Goal: Information Seeking & Learning: Learn about a topic

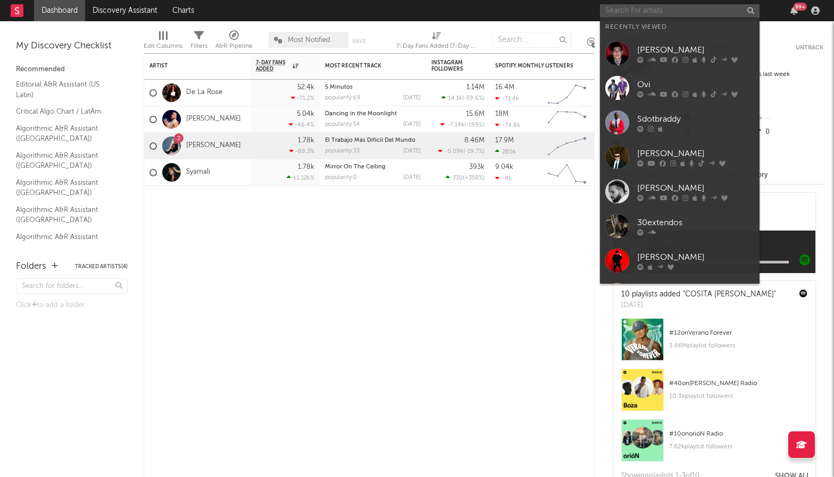
click at [644, 6] on input "text" at bounding box center [679, 10] width 159 height 13
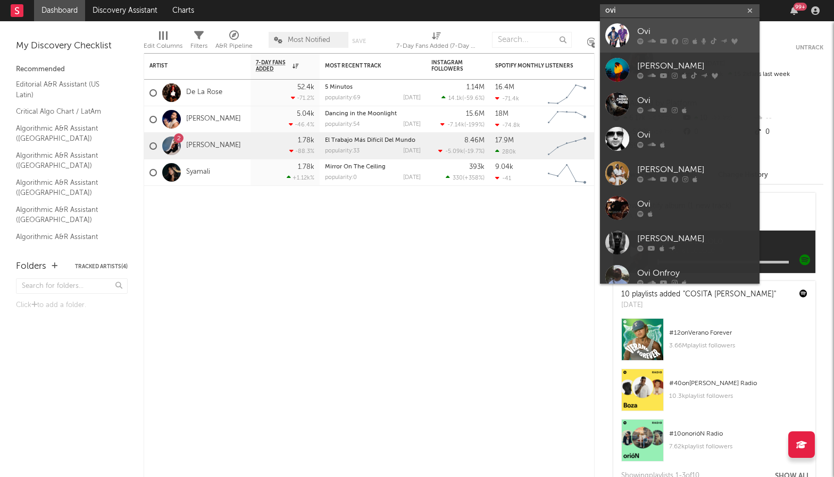
type input "ovi"
click at [670, 30] on div "Ovi" at bounding box center [695, 32] width 117 height 13
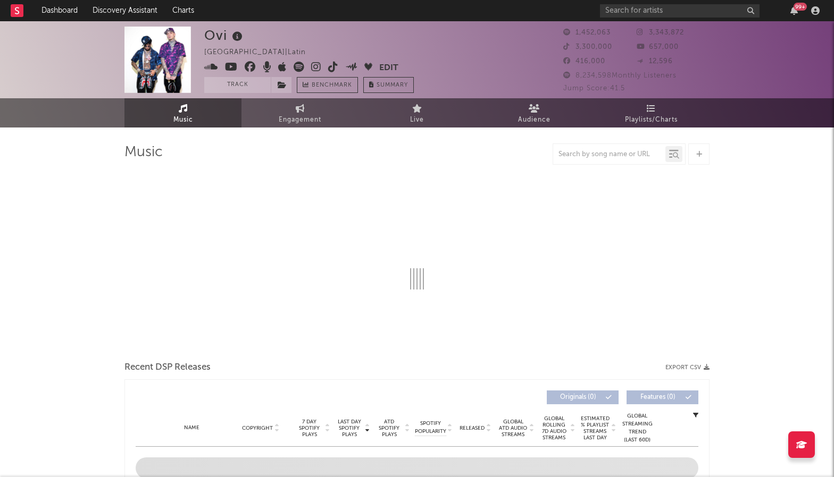
select select "6m"
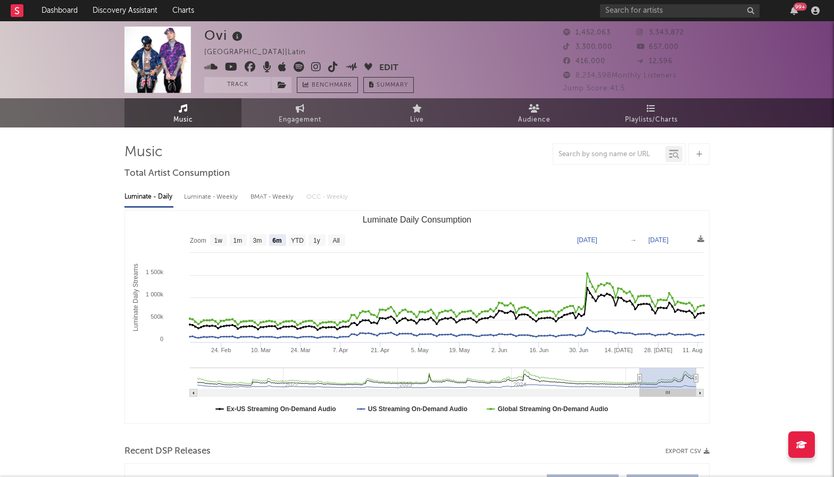
click at [122, 124] on div "Music Engagement Live Audience Playlists/Charts" at bounding box center [417, 112] width 834 height 29
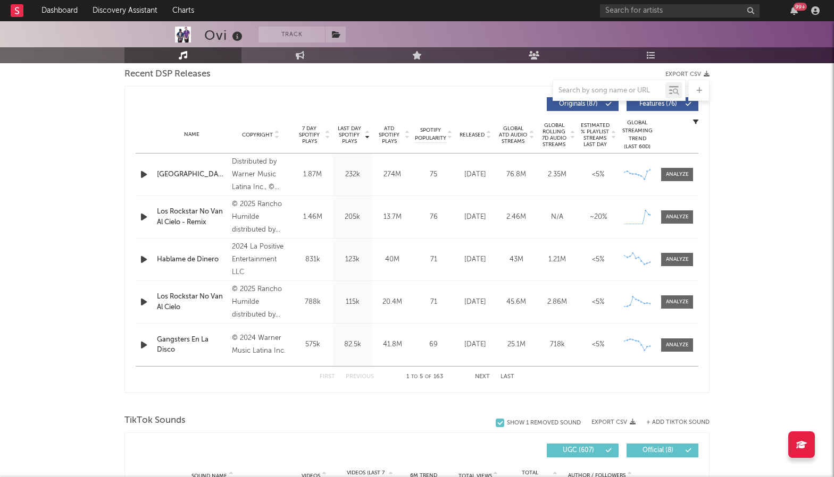
scroll to position [358, 0]
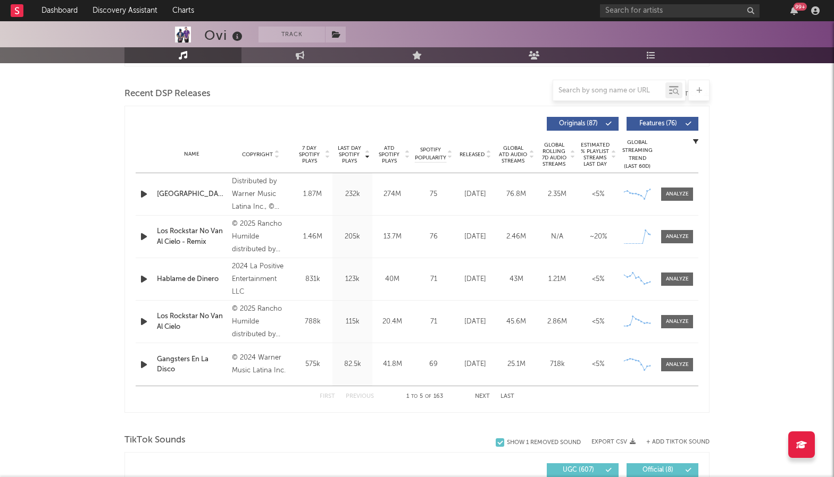
click at [477, 152] on span "Released" at bounding box center [471, 155] width 25 height 6
click at [674, 235] on div at bounding box center [677, 237] width 23 height 8
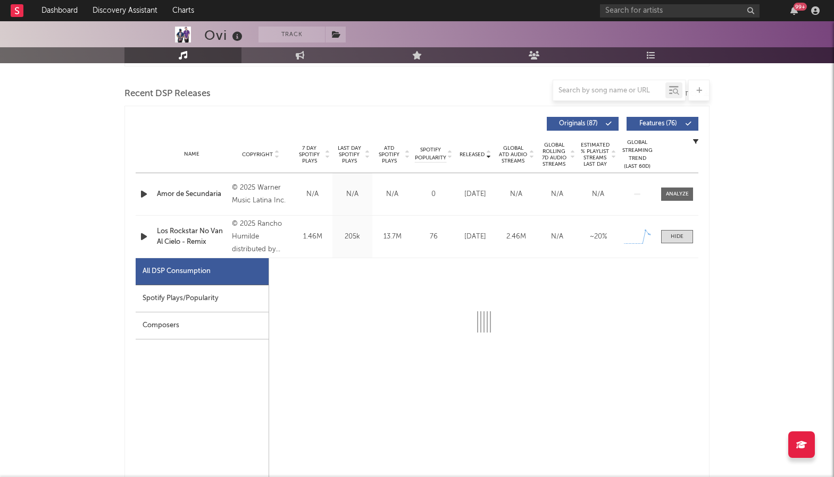
select select "1w"
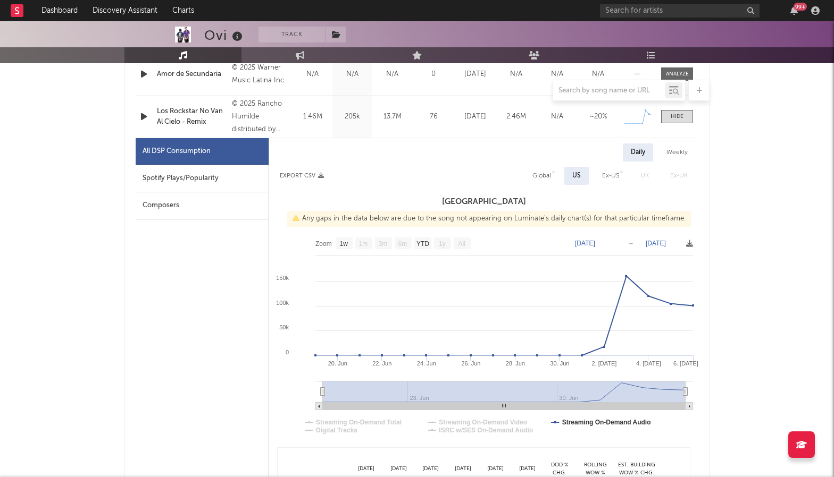
scroll to position [483, 0]
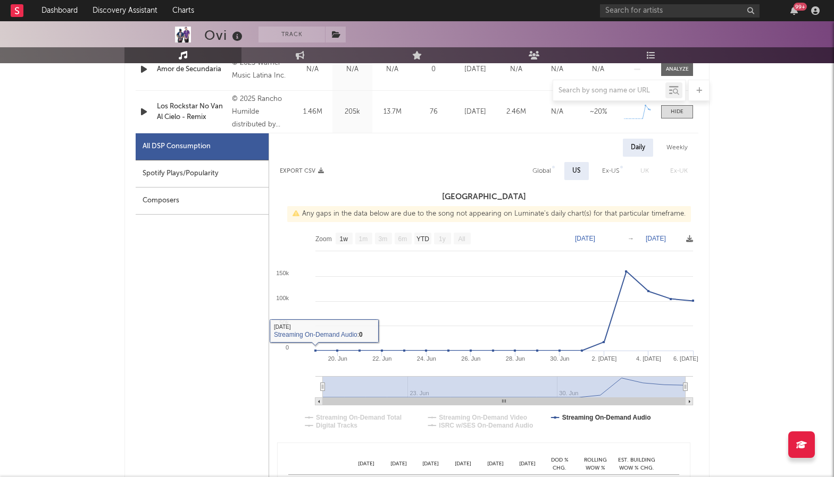
click at [198, 176] on div "Spotify Plays/Popularity" at bounding box center [202, 174] width 133 height 27
select select "1w"
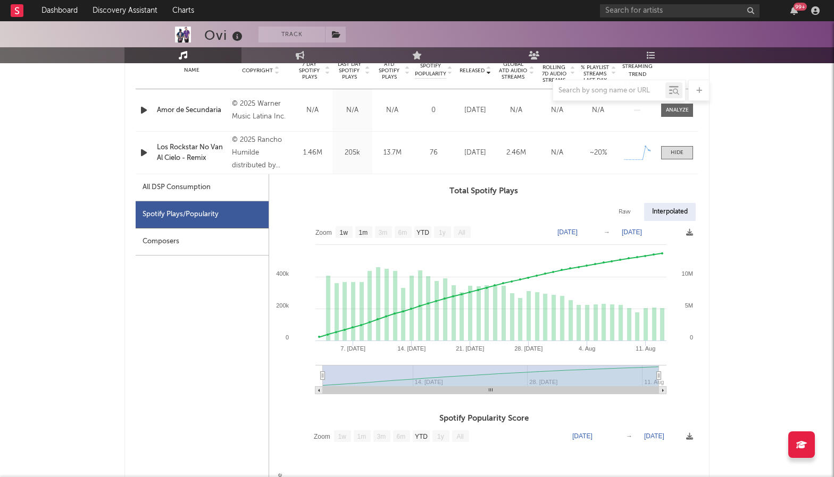
scroll to position [441, 0]
click at [681, 156] on div at bounding box center [676, 153] width 13 height 8
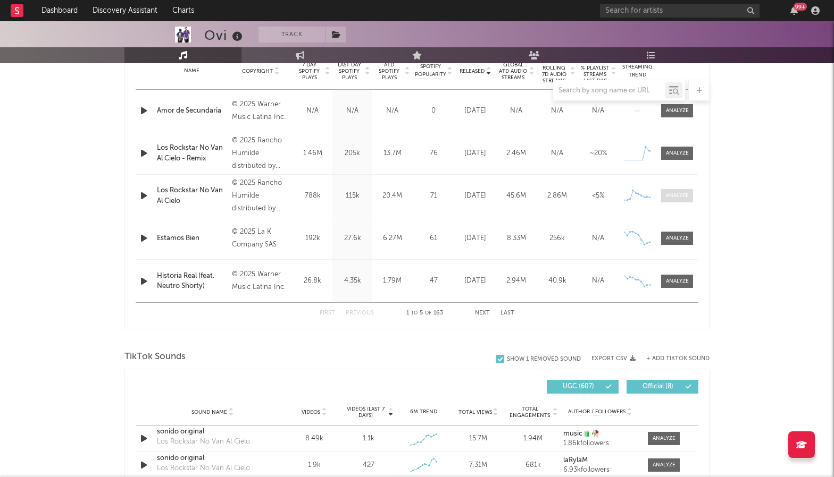
click at [675, 196] on div at bounding box center [677, 196] width 23 height 8
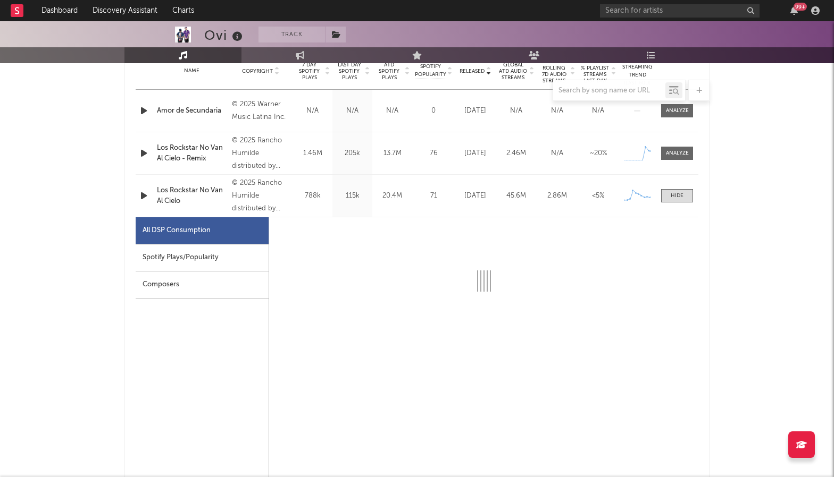
select select "1w"
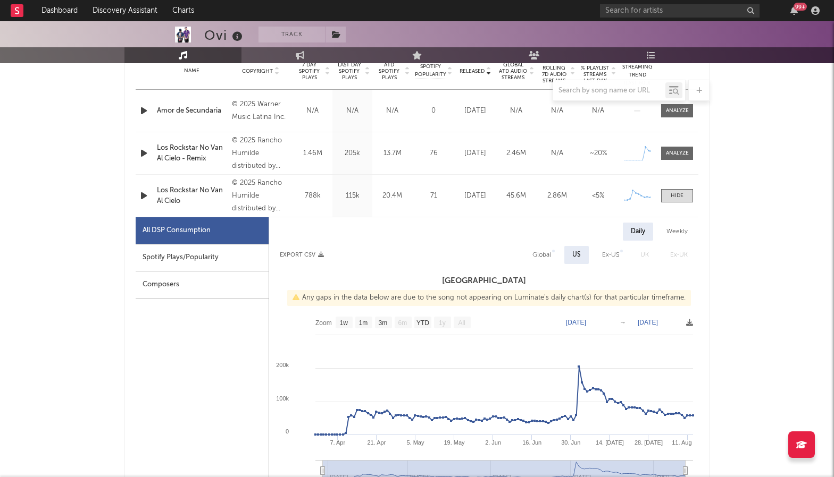
click at [188, 258] on div "Spotify Plays/Popularity" at bounding box center [202, 258] width 133 height 27
select select "1w"
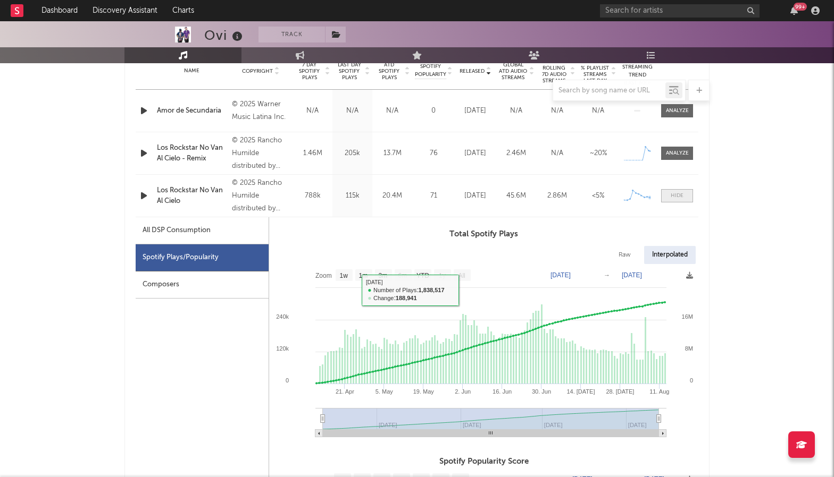
click at [678, 190] on span at bounding box center [677, 195] width 32 height 13
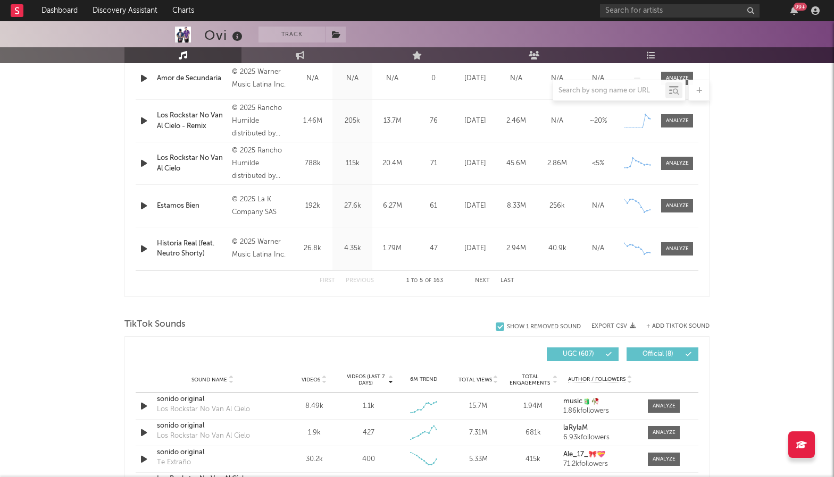
scroll to position [479, 0]
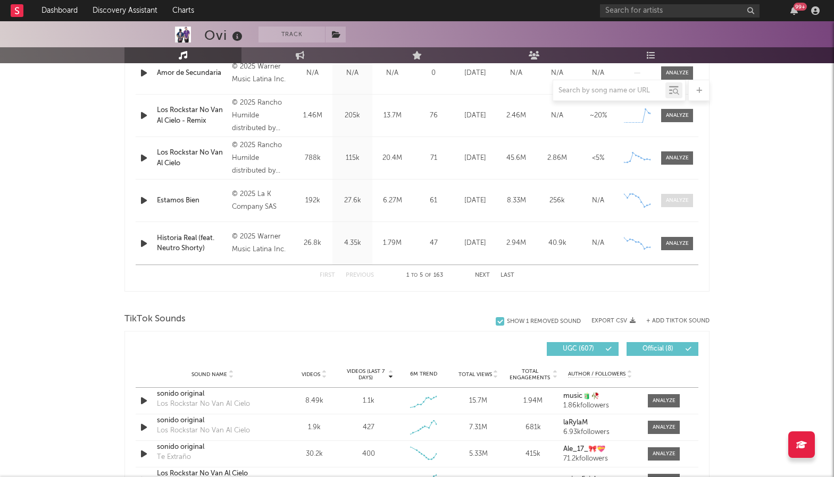
click at [685, 197] on div at bounding box center [677, 201] width 23 height 8
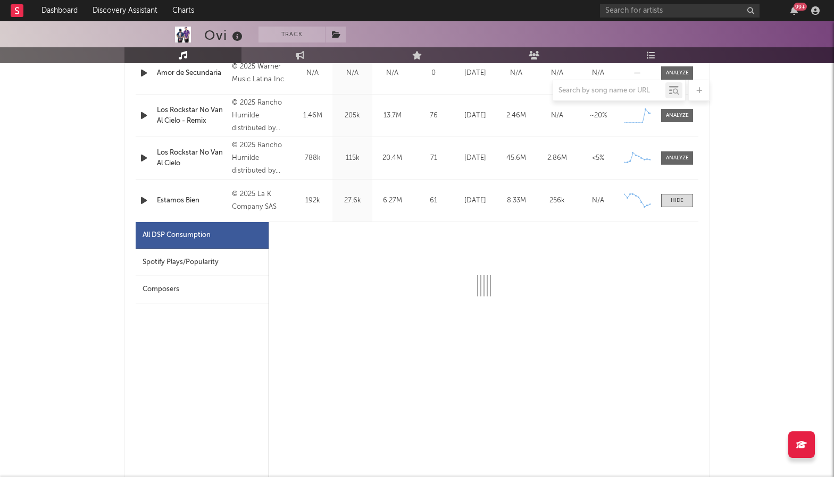
select select "1w"
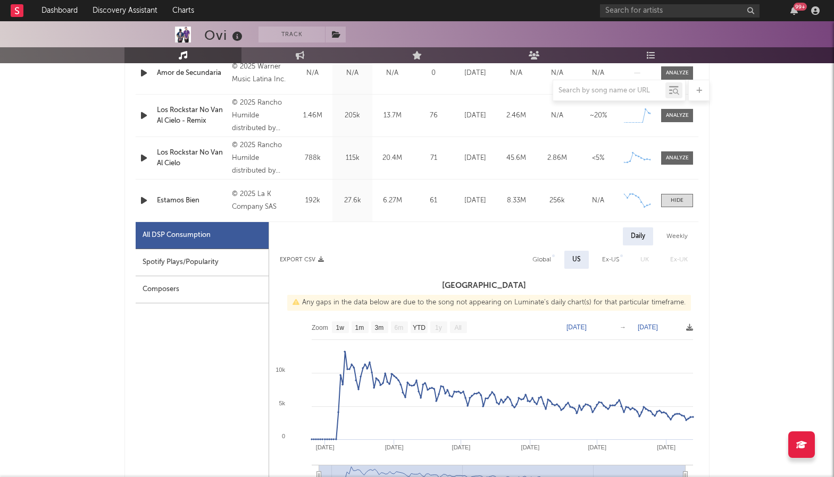
click at [198, 258] on div "Spotify Plays/Popularity" at bounding box center [202, 262] width 133 height 27
select select "1w"
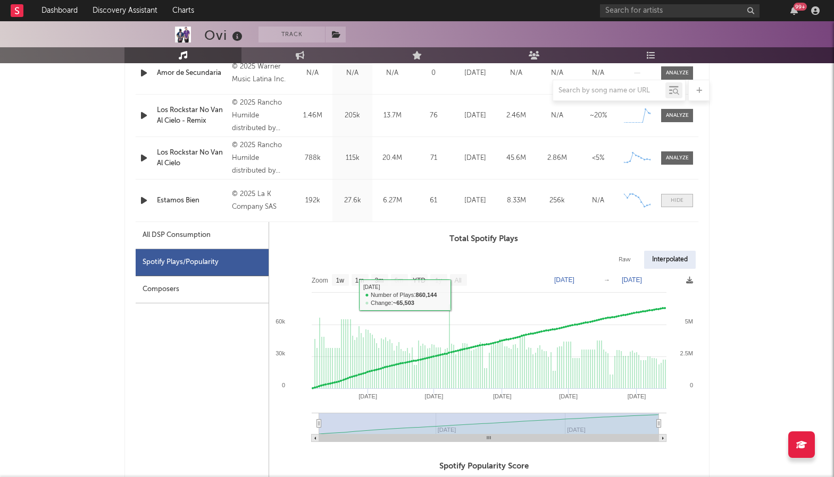
click at [677, 200] on div at bounding box center [676, 201] width 13 height 8
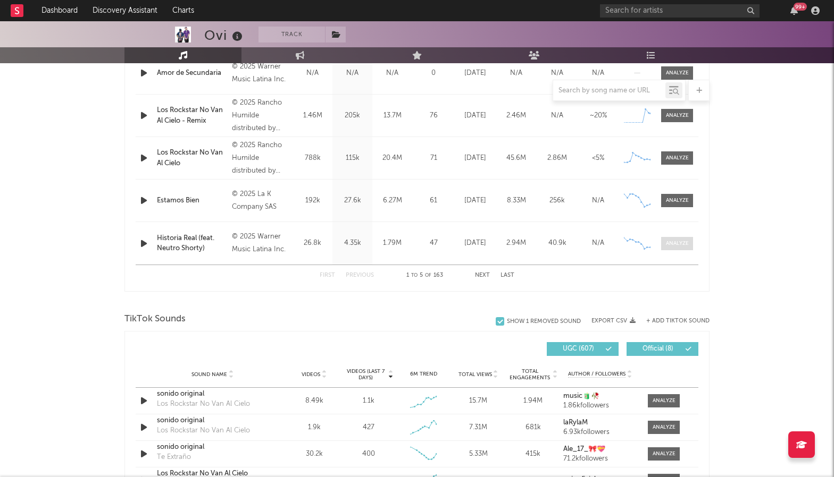
click at [670, 246] on div at bounding box center [677, 244] width 23 height 8
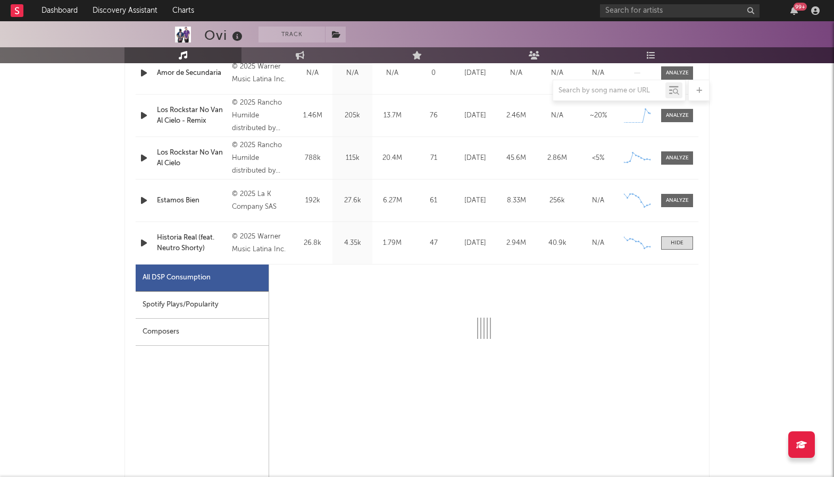
select select "6m"
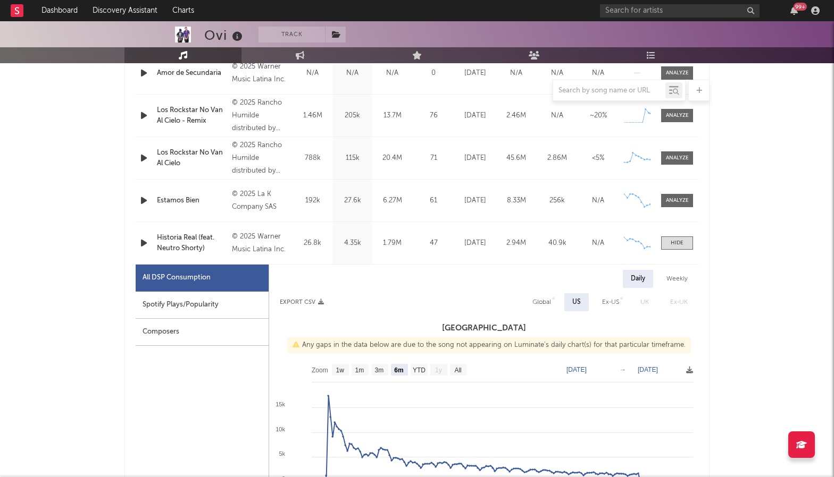
click at [221, 304] on div "Spotify Plays/Popularity" at bounding box center [202, 305] width 133 height 27
select select "1w"
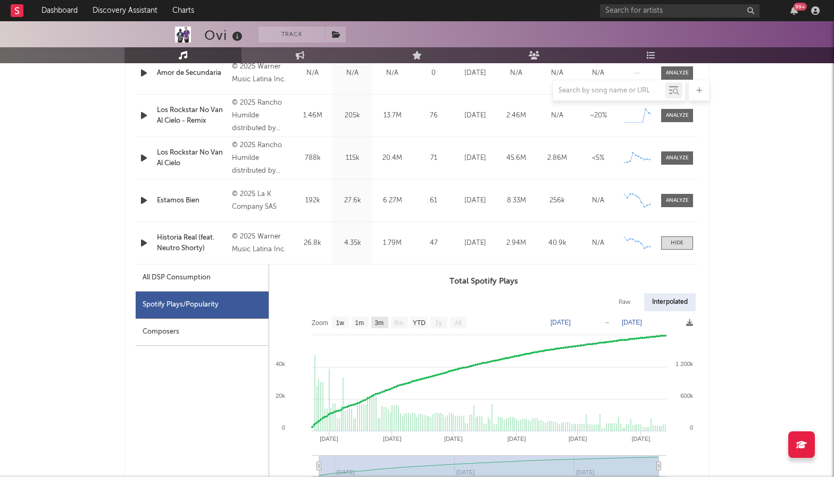
click at [379, 321] on text "3m" at bounding box center [379, 323] width 9 height 7
select select "3m"
type input "[DATE]"
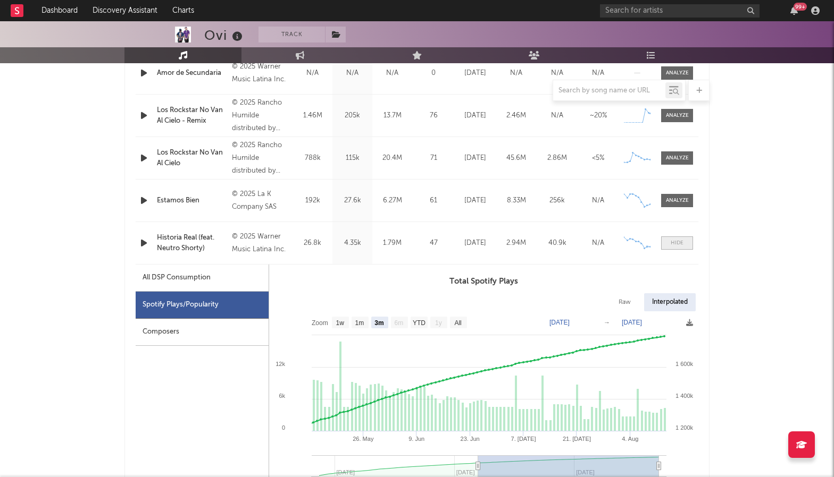
click at [666, 242] on span at bounding box center [677, 243] width 32 height 13
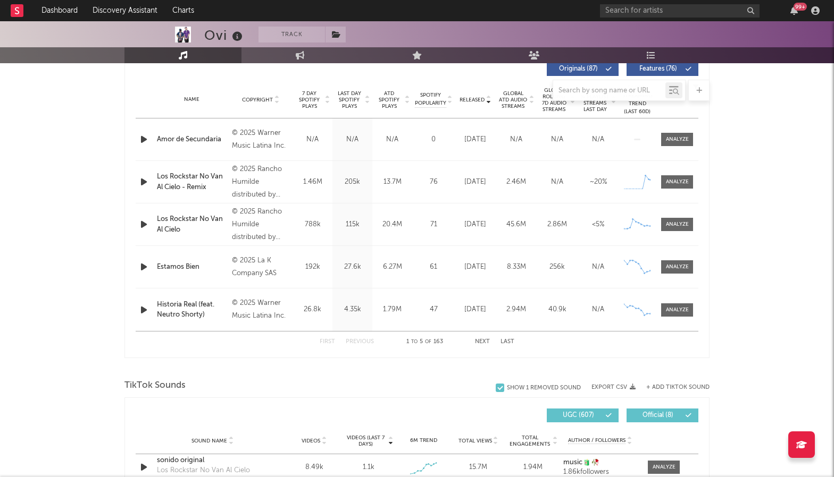
scroll to position [423, 0]
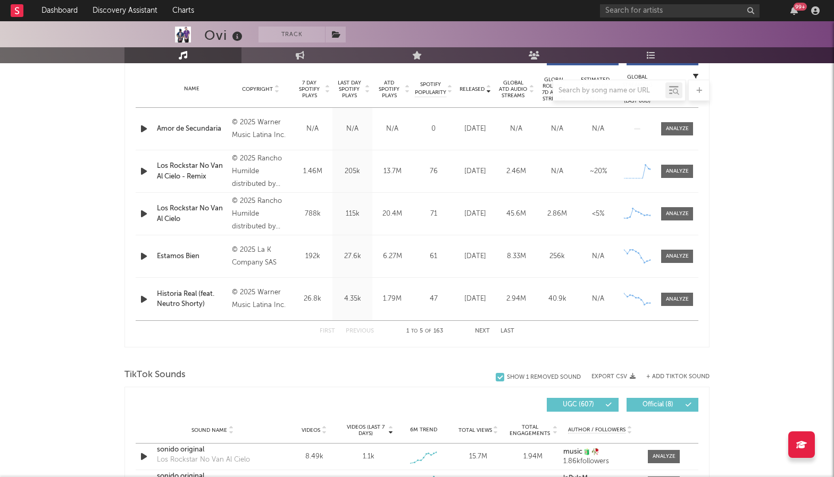
click at [485, 329] on button "Next" at bounding box center [482, 332] width 15 height 6
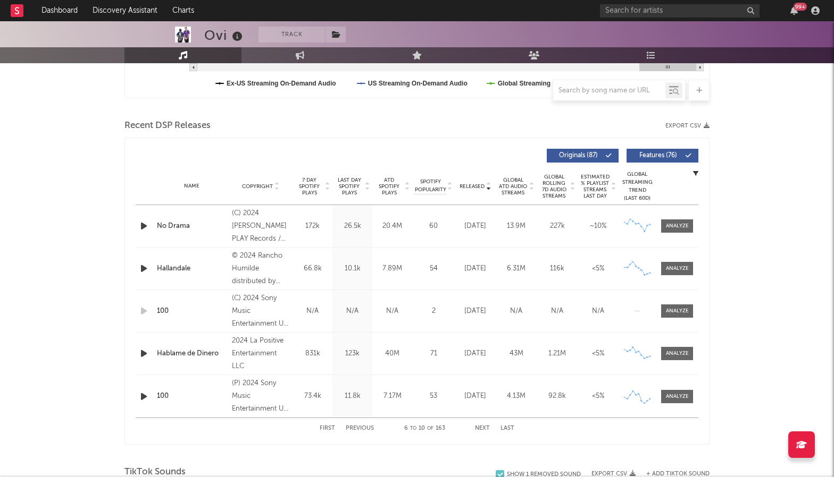
scroll to position [321, 0]
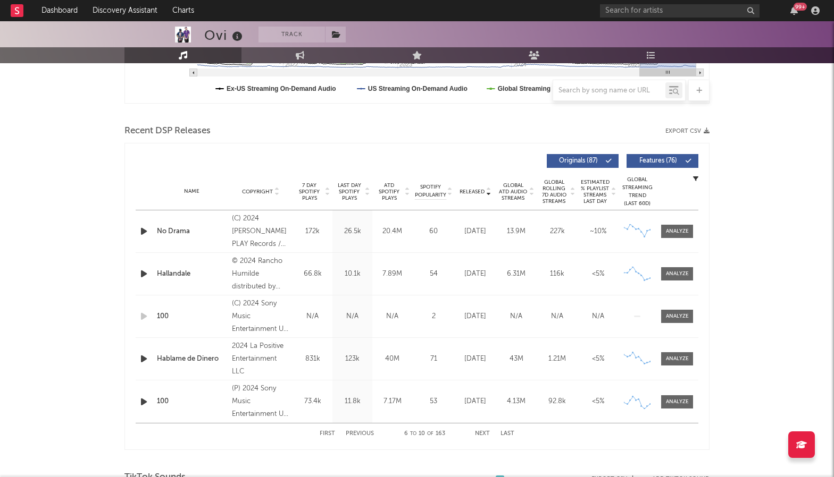
click at [662, 162] on span "Features ( 76 )" at bounding box center [657, 161] width 49 height 6
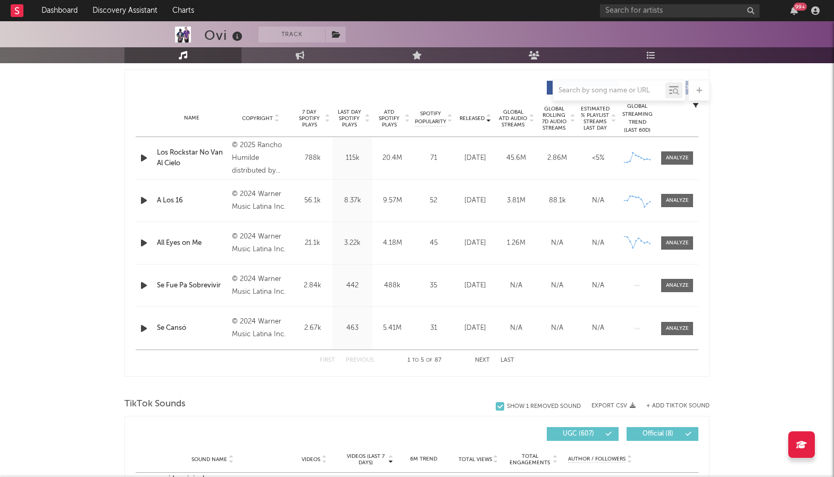
scroll to position [373, 0]
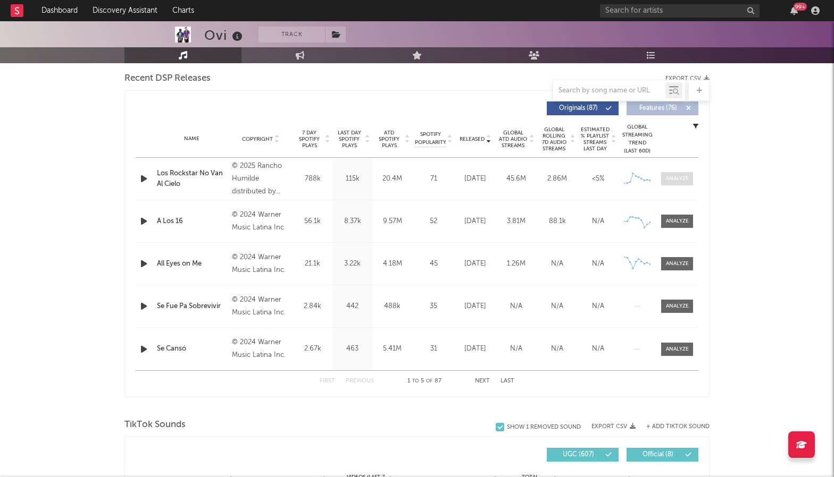
click at [681, 175] on div at bounding box center [677, 179] width 23 height 8
select select "1w"
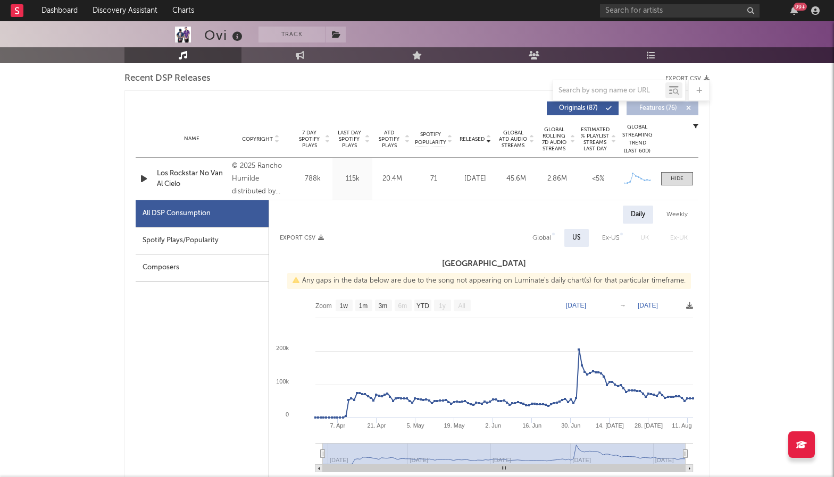
click at [204, 243] on div "Spotify Plays/Popularity" at bounding box center [202, 241] width 133 height 27
select select "1w"
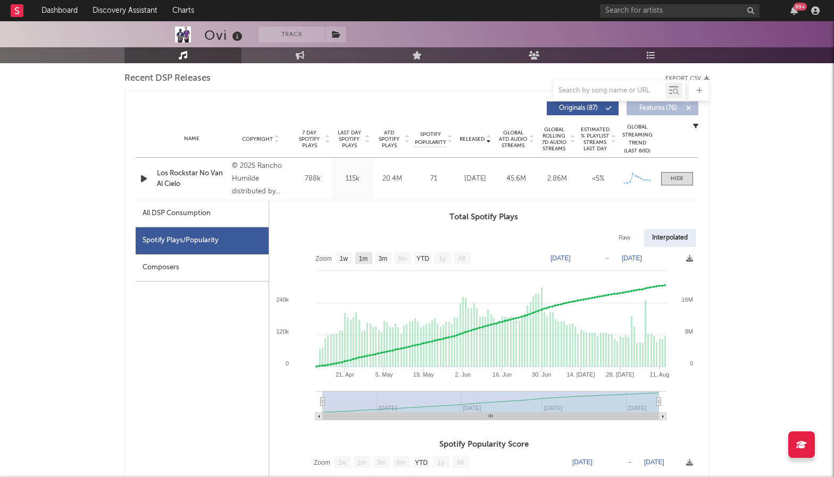
scroll to position [395, 0]
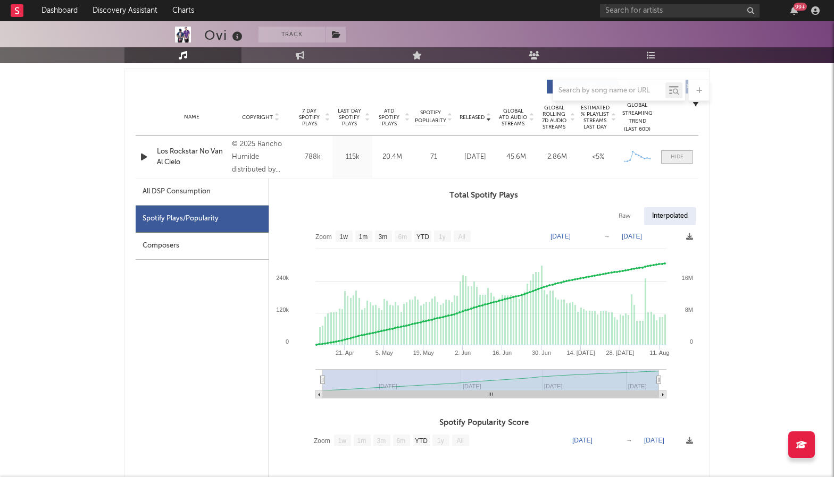
click at [679, 158] on div at bounding box center [676, 157] width 13 height 8
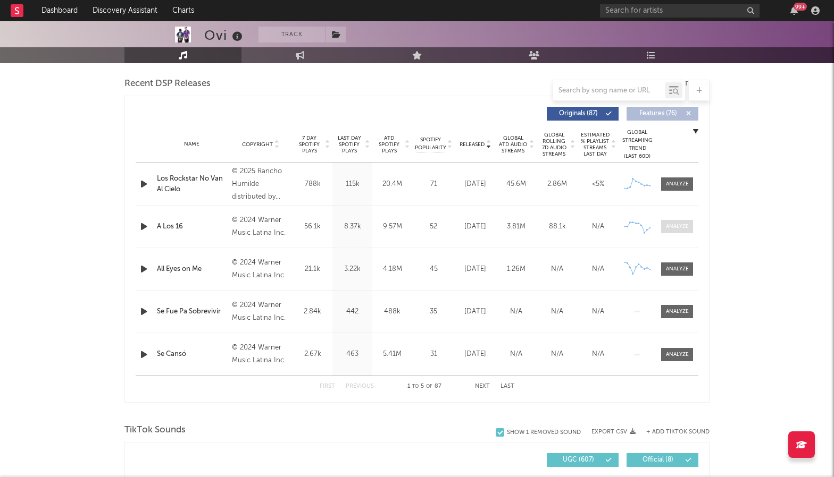
scroll to position [353, 0]
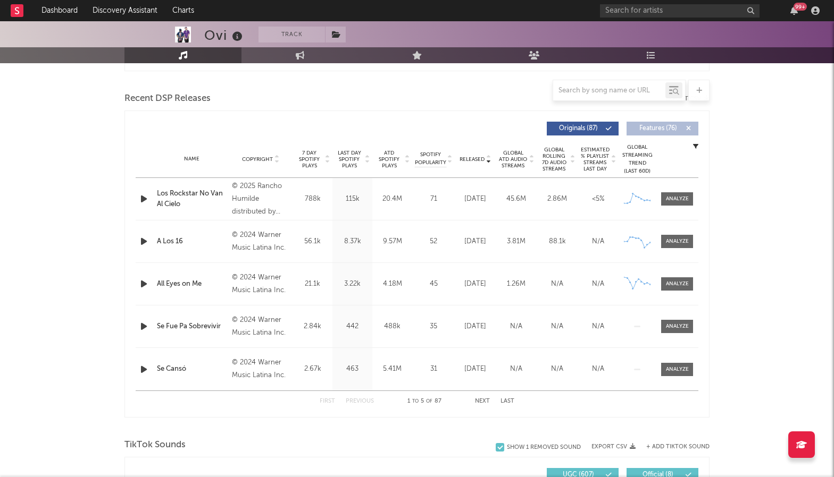
click at [660, 129] on span "Features ( 76 )" at bounding box center [657, 128] width 49 height 6
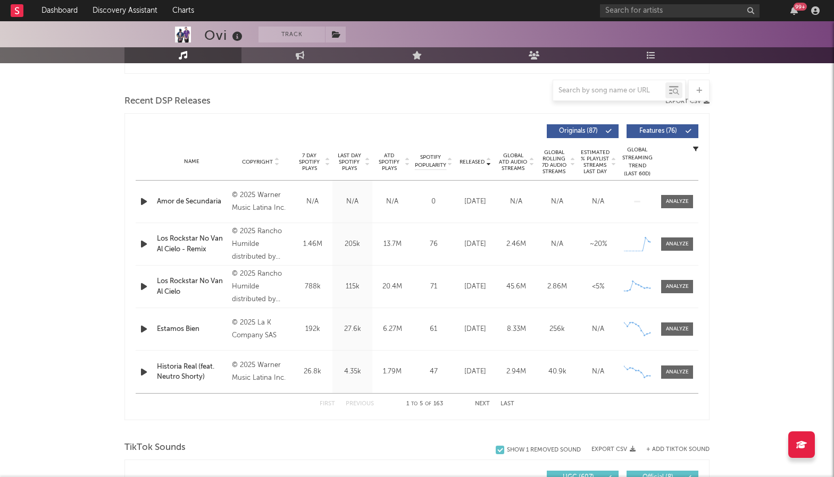
scroll to position [343, 0]
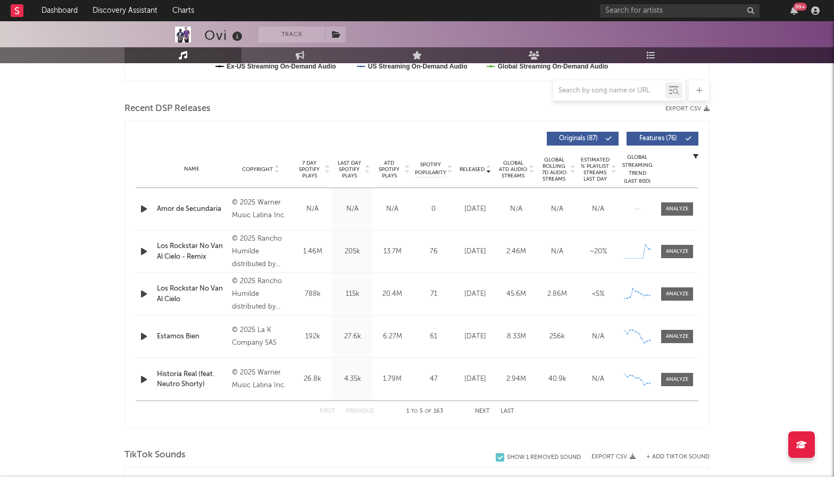
click at [651, 137] on span "Features ( 76 )" at bounding box center [657, 139] width 49 height 6
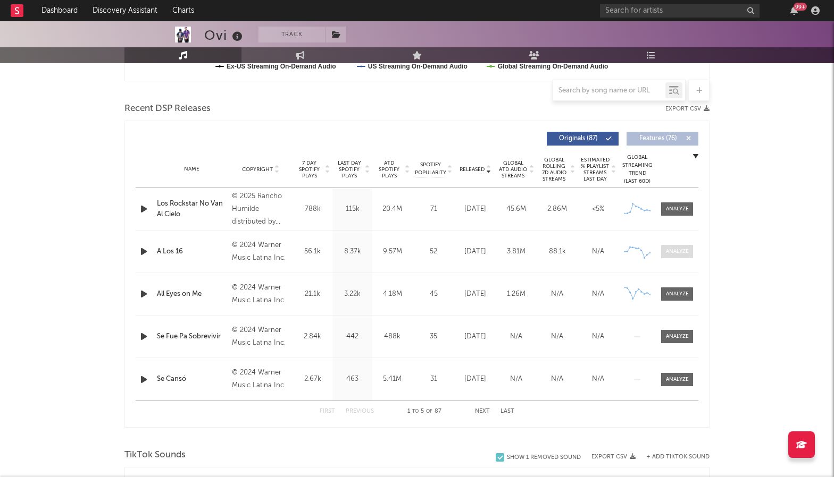
click at [683, 253] on div at bounding box center [677, 252] width 23 height 8
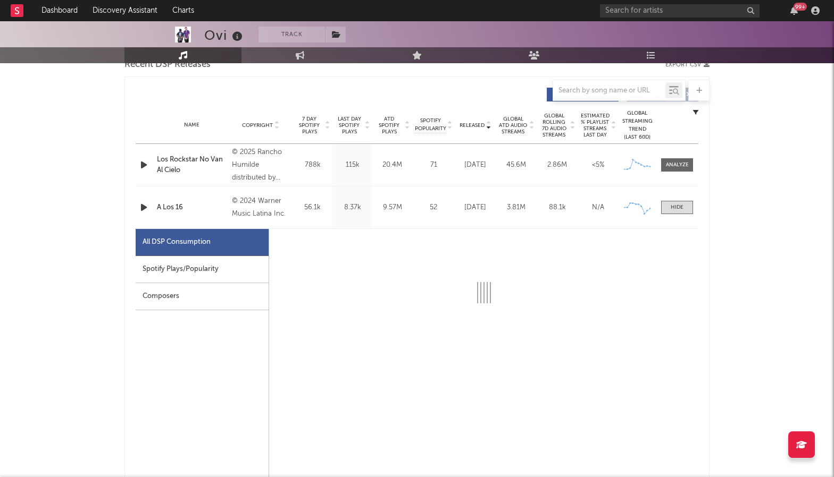
scroll to position [419, 0]
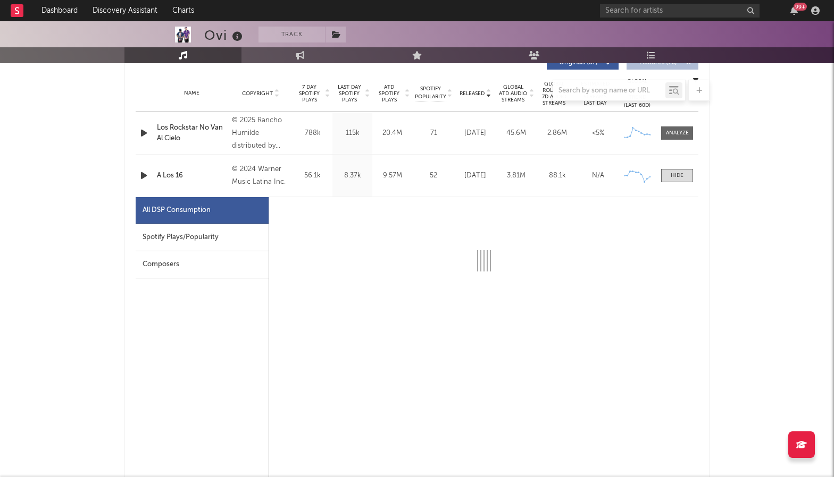
select select "6m"
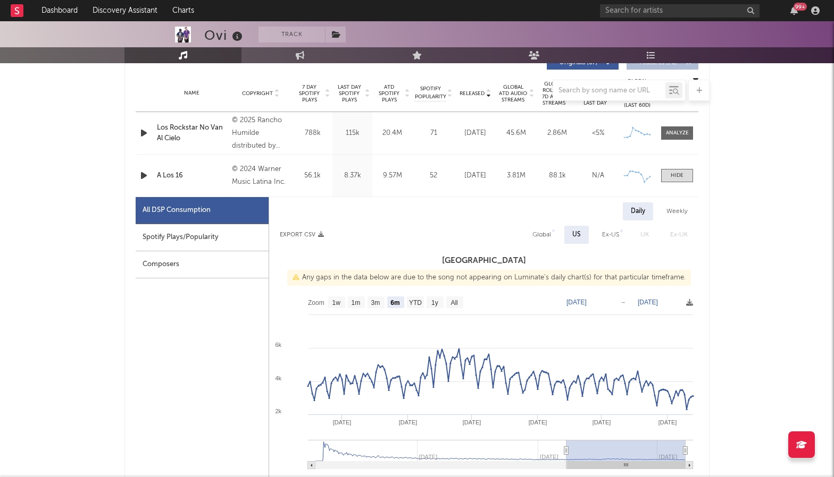
click at [216, 266] on div "Composers" at bounding box center [202, 264] width 133 height 27
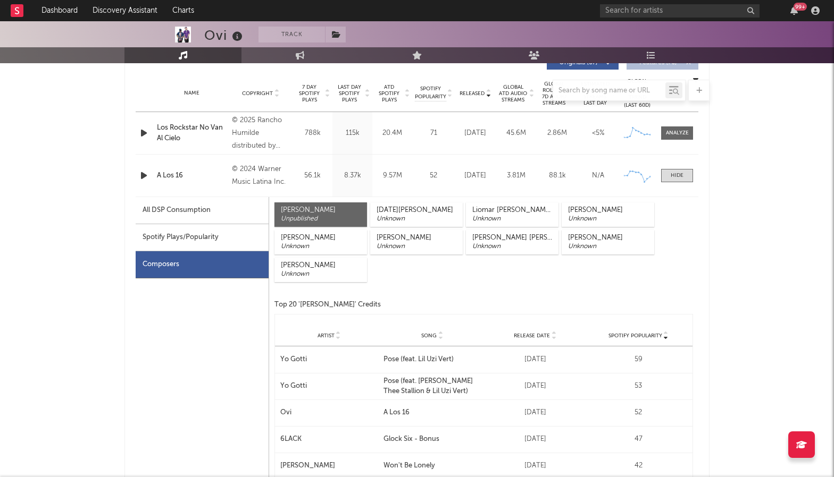
click at [232, 239] on div "Spotify Plays/Popularity" at bounding box center [202, 237] width 133 height 27
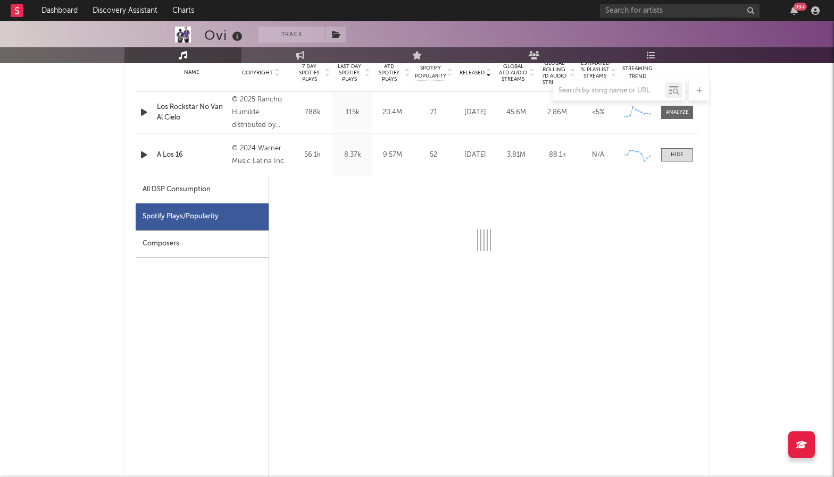
scroll to position [446, 0]
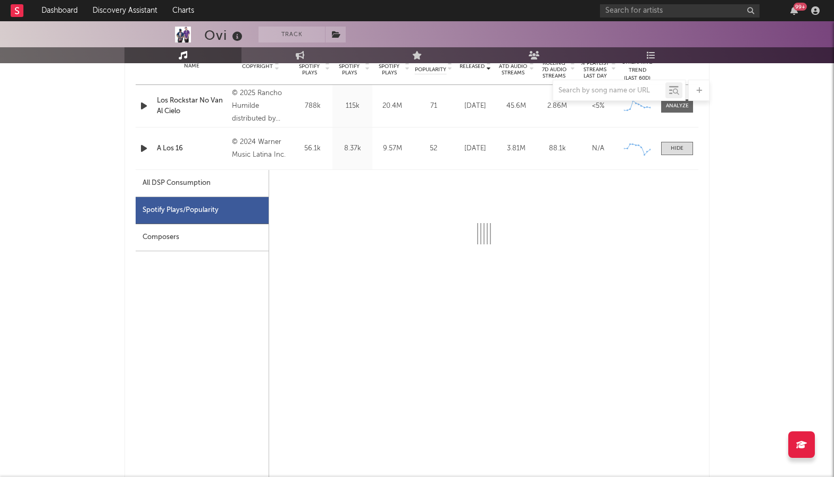
select select "6m"
select select "1w"
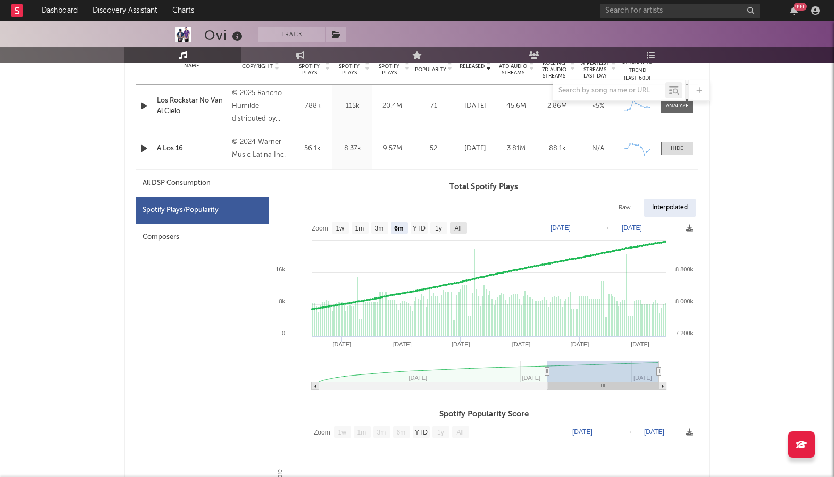
click at [460, 226] on text "All" at bounding box center [457, 228] width 7 height 7
select select "All"
type input "[DATE]"
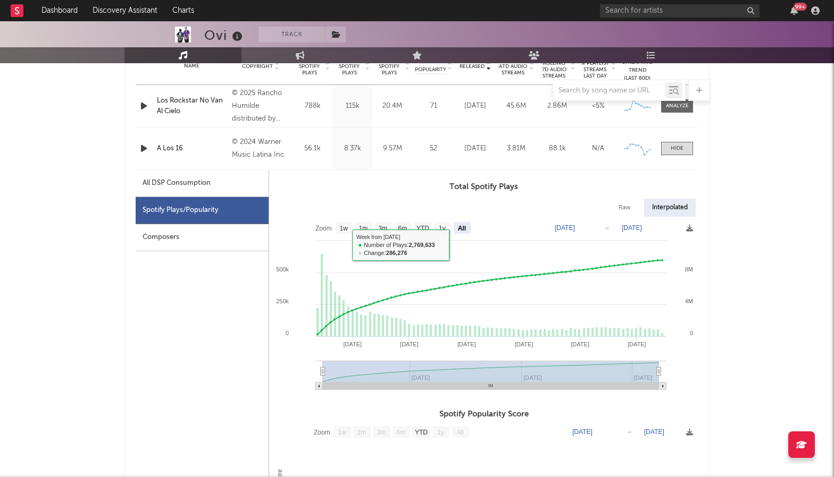
click at [433, 227] on rect at bounding box center [483, 307] width 429 height 181
click at [441, 227] on text "1y" at bounding box center [442, 228] width 7 height 7
select select "1y"
type input "[DATE]"
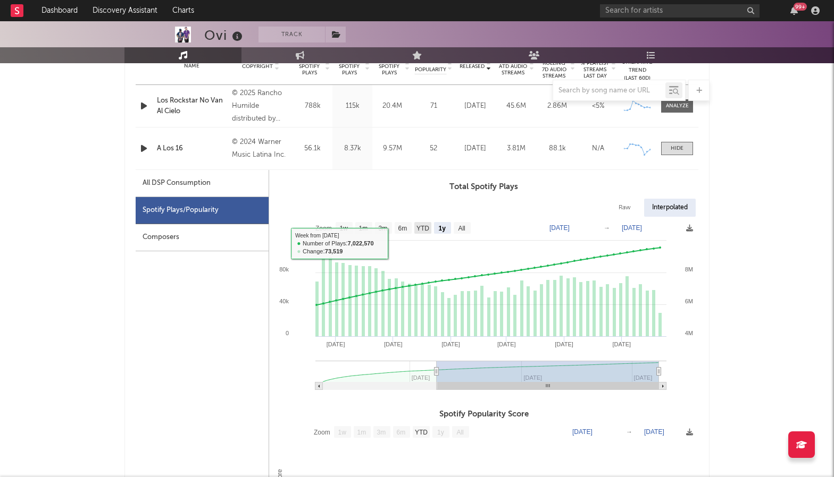
click at [425, 231] on text "YTD" at bounding box center [422, 228] width 13 height 7
select select "YTD"
type input "[DATE]"
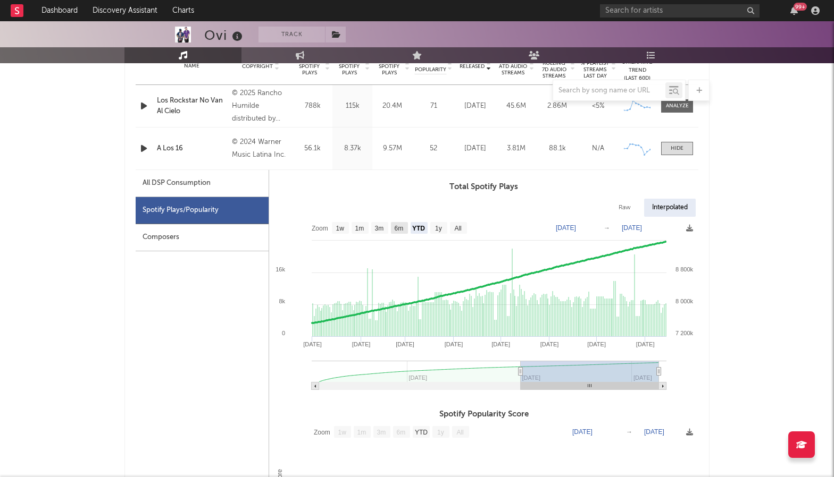
click at [404, 228] on text "6m" at bounding box center [398, 228] width 9 height 7
select select "6m"
type input "[DATE]"
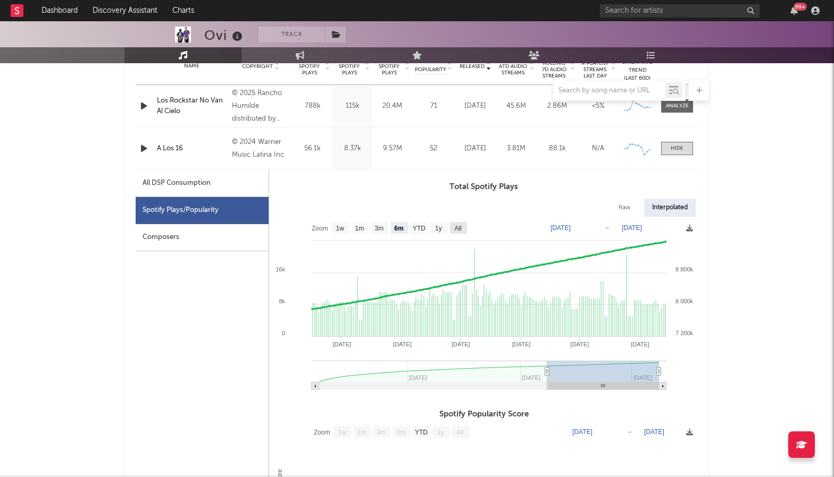
click at [458, 229] on text "All" at bounding box center [457, 228] width 7 height 7
select select "All"
type input "[DATE]"
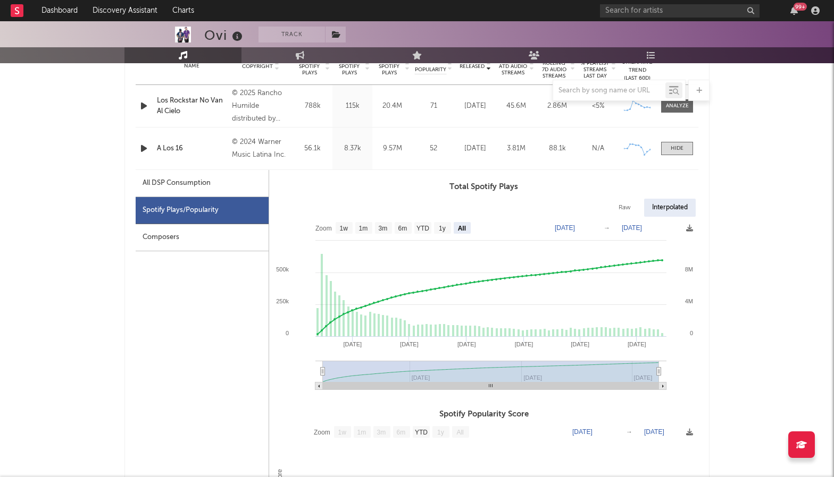
click at [351, 230] on rect at bounding box center [343, 228] width 17 height 12
select select "1w"
type input "[DATE]"
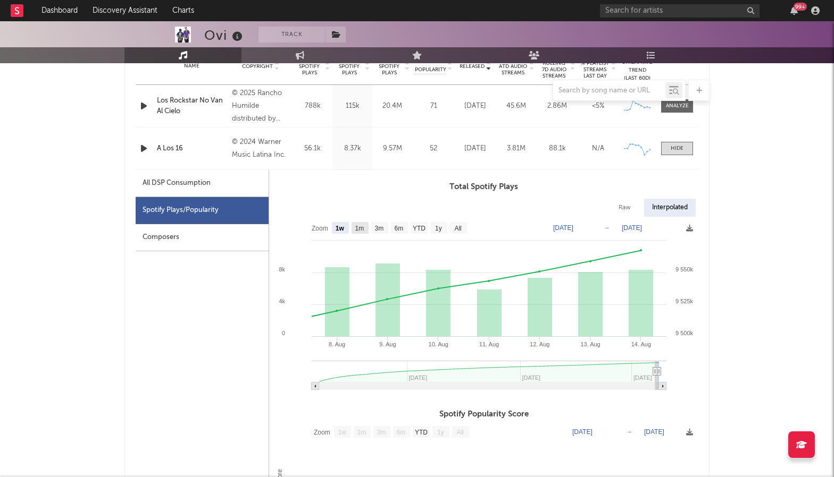
click at [368, 229] on rect at bounding box center [359, 228] width 17 height 12
select select "1m"
type input "[DATE]"
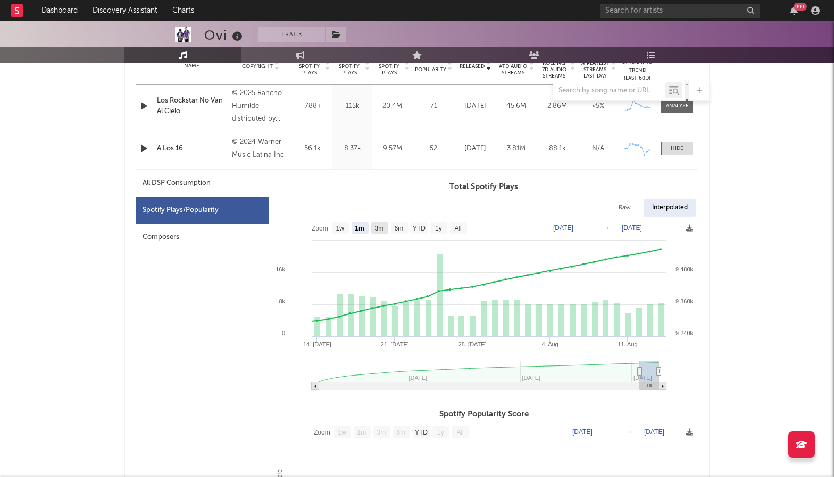
click at [381, 229] on text "3m" at bounding box center [379, 228] width 9 height 7
select select "3m"
type input "[DATE]"
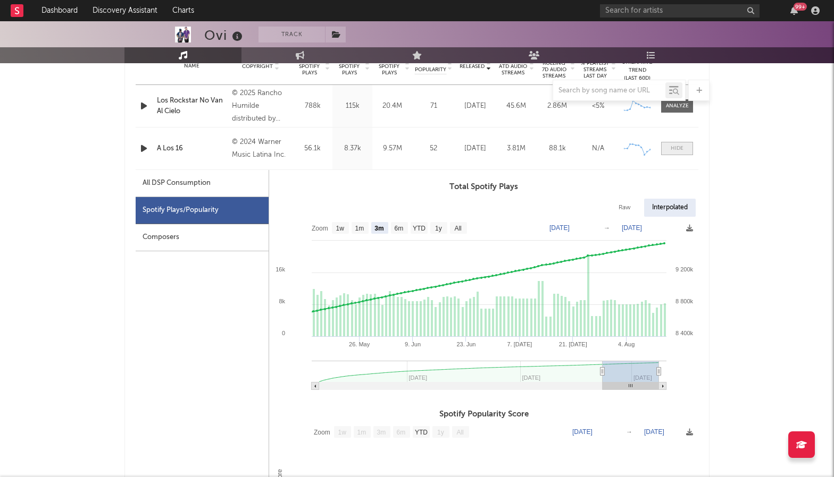
click at [682, 148] on div at bounding box center [676, 149] width 13 height 8
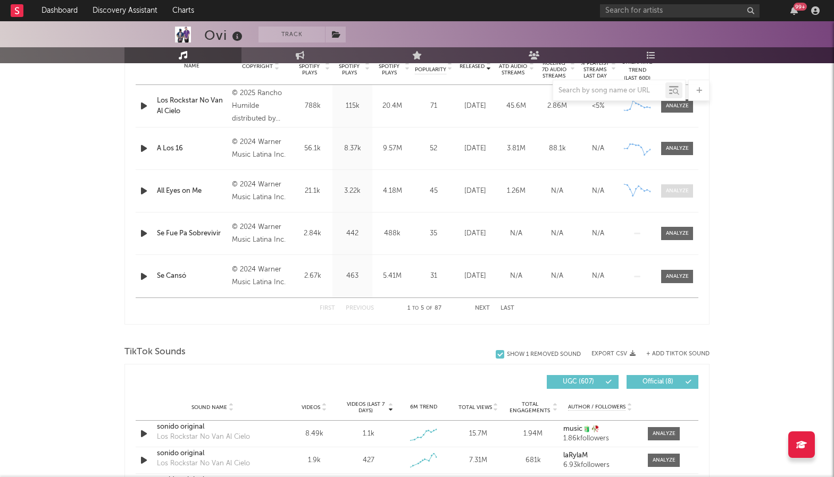
click at [686, 189] on div at bounding box center [677, 191] width 23 height 8
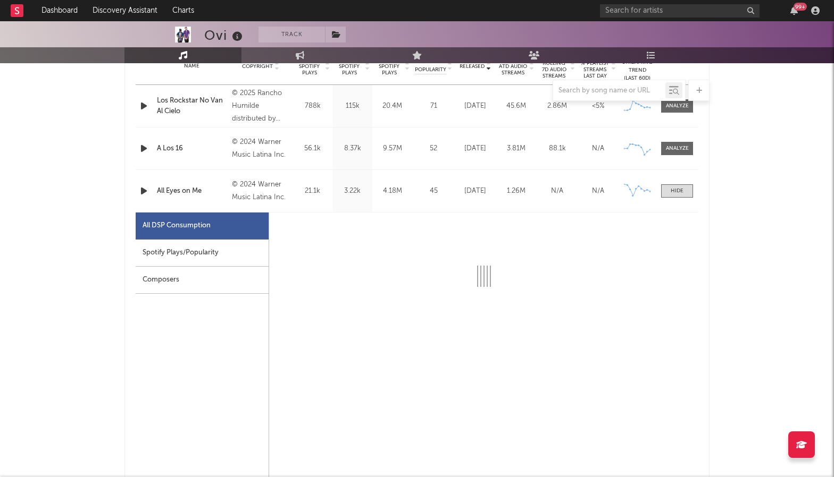
click at [219, 250] on div "Spotify Plays/Popularity" at bounding box center [202, 253] width 133 height 27
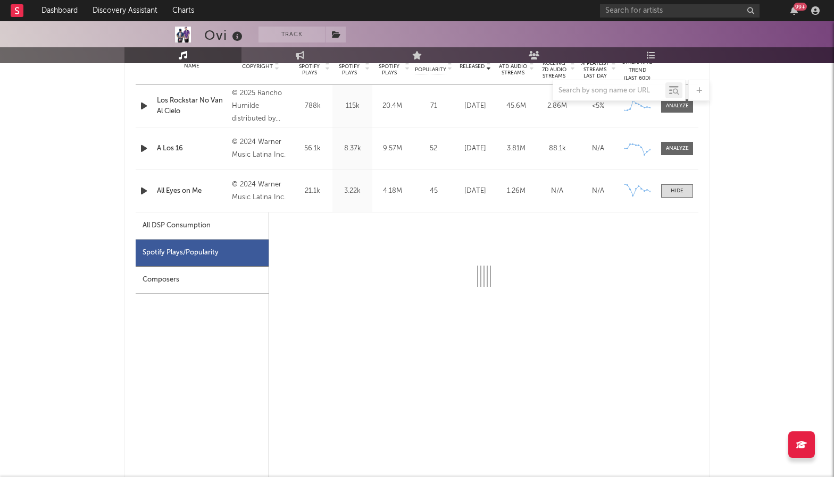
select select "6m"
select select "1w"
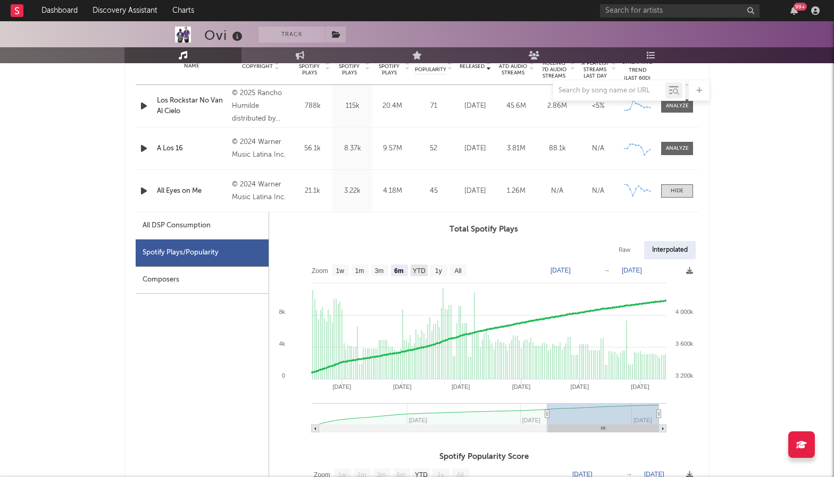
click at [419, 267] on text "YTD" at bounding box center [419, 270] width 13 height 7
select select "YTD"
type input "[DATE]"
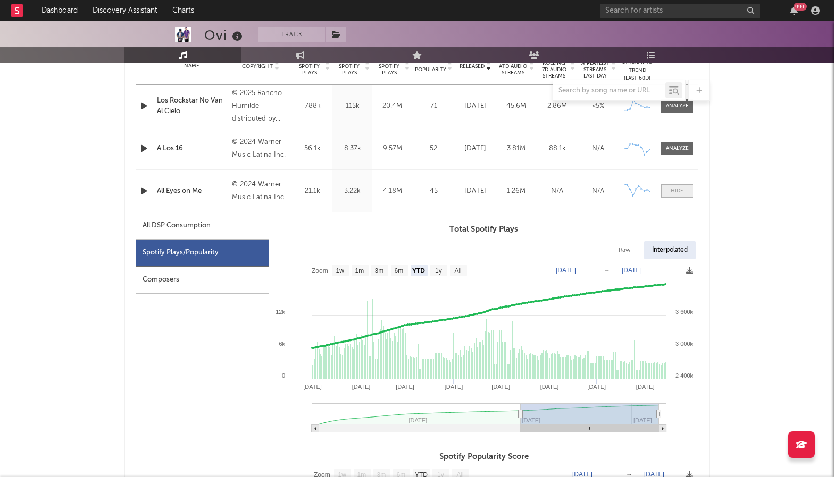
click at [683, 190] on span at bounding box center [677, 190] width 32 height 13
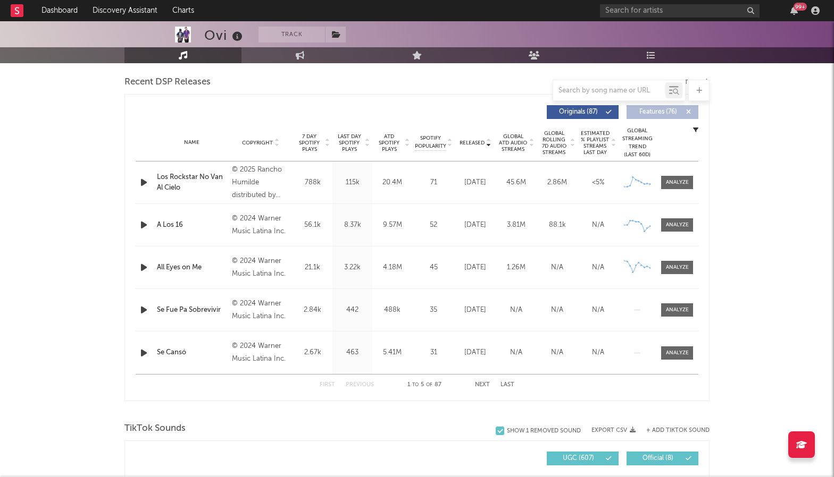
scroll to position [363, 0]
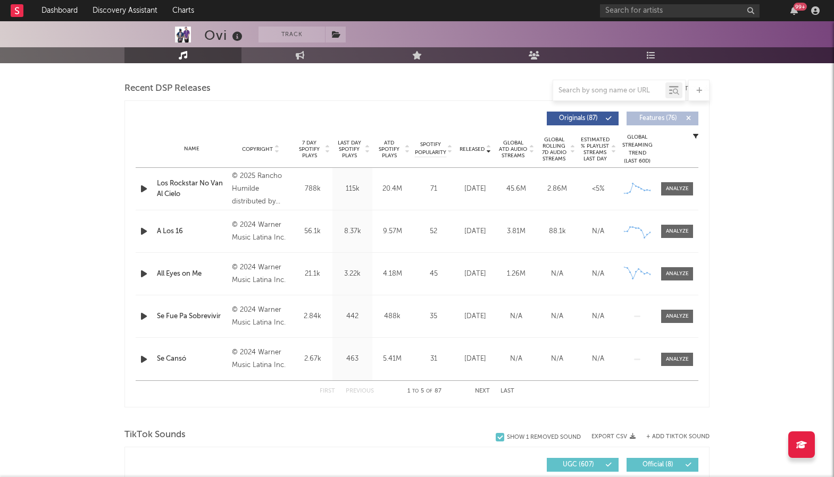
click at [648, 121] on span "Features ( 76 )" at bounding box center [657, 118] width 49 height 6
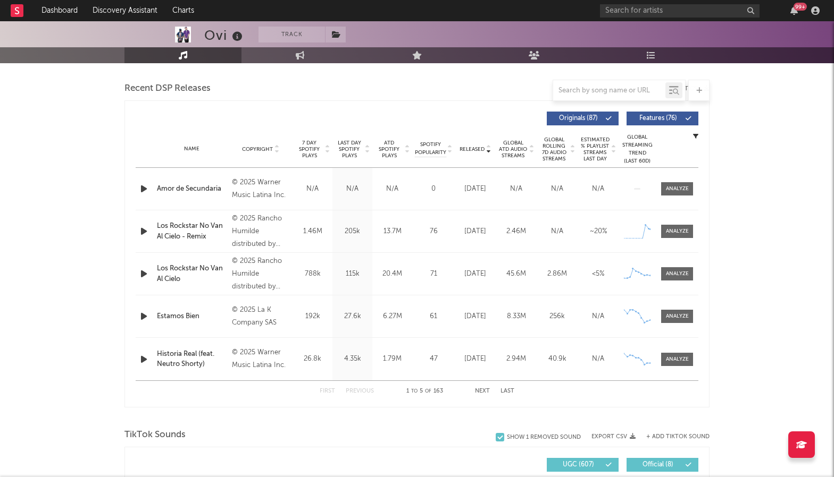
click at [657, 120] on span "Features ( 76 )" at bounding box center [657, 118] width 49 height 6
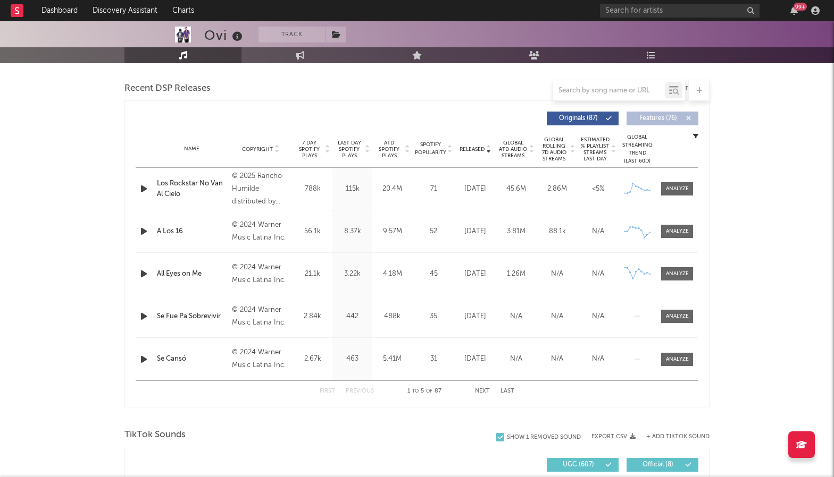
click at [665, 121] on span at bounding box center [665, 118] width 2 height 6
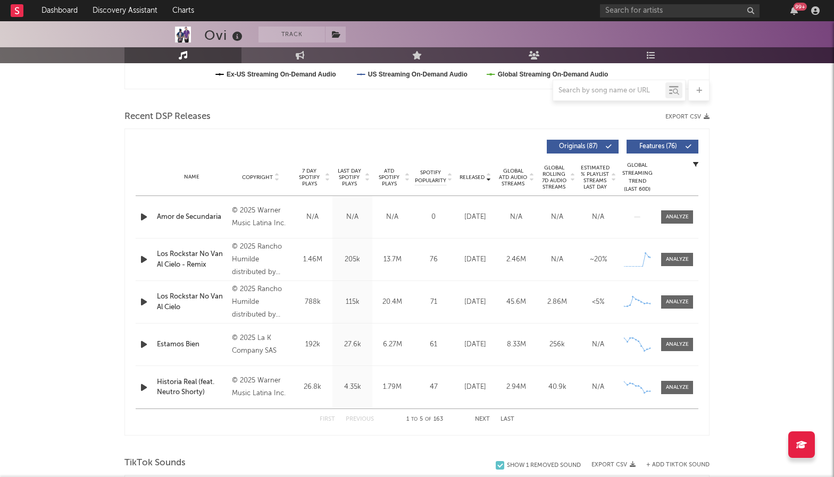
scroll to position [331, 0]
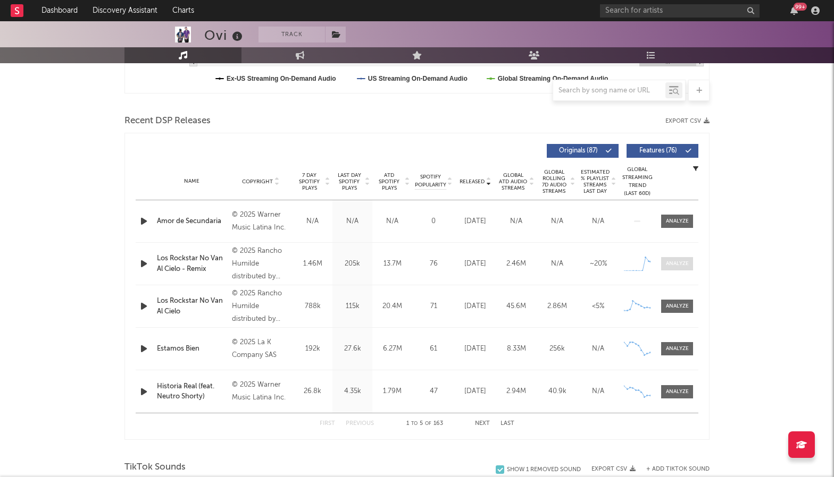
click at [680, 263] on div at bounding box center [677, 264] width 23 height 8
select select "1w"
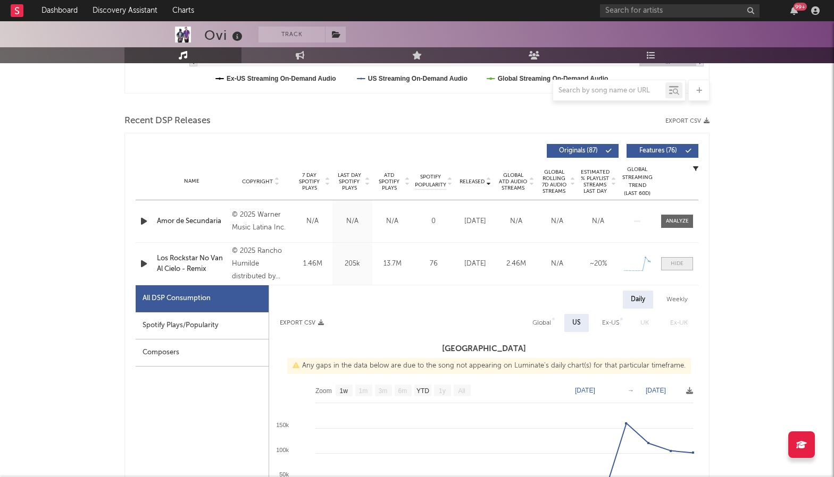
click at [678, 267] on div at bounding box center [676, 264] width 13 height 8
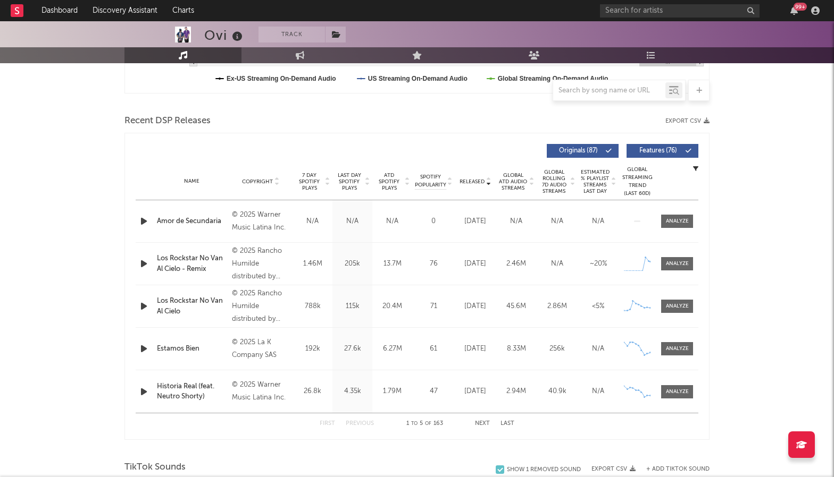
click at [182, 266] on div "Los Rockstar No Van Al Cielo - Remix" at bounding box center [192, 264] width 70 height 21
click at [680, 266] on div at bounding box center [677, 264] width 23 height 8
select select "1w"
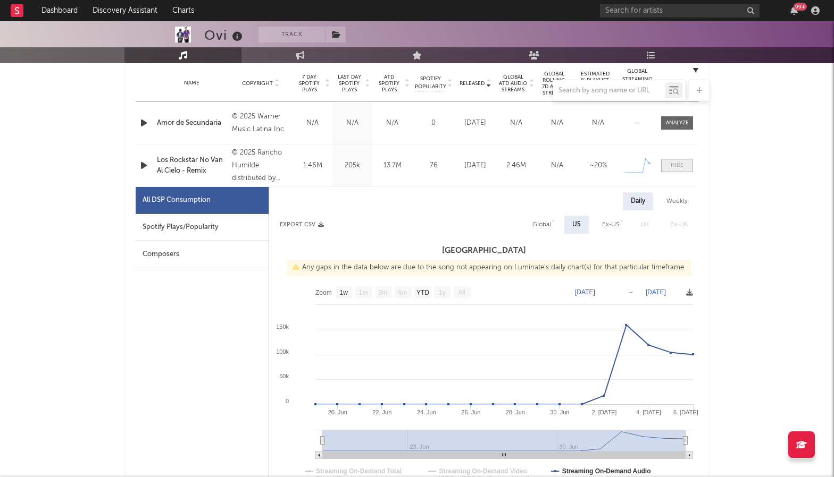
scroll to position [436, 0]
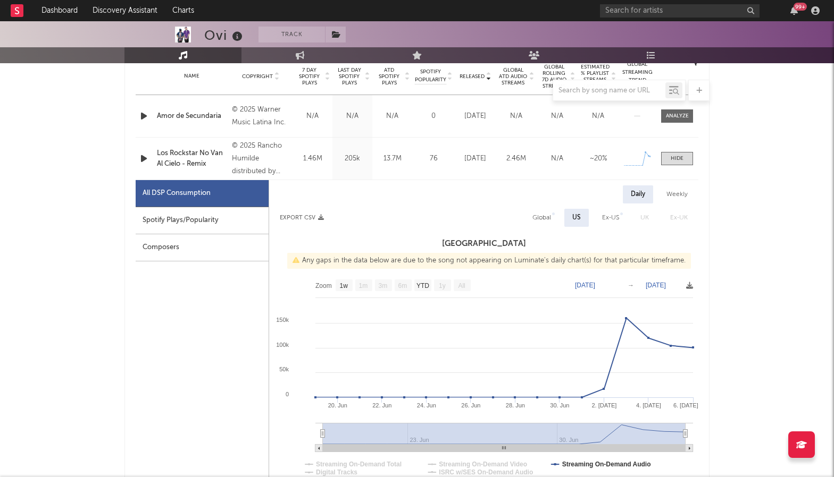
click at [212, 225] on div "Spotify Plays/Popularity" at bounding box center [202, 220] width 133 height 27
select select "1w"
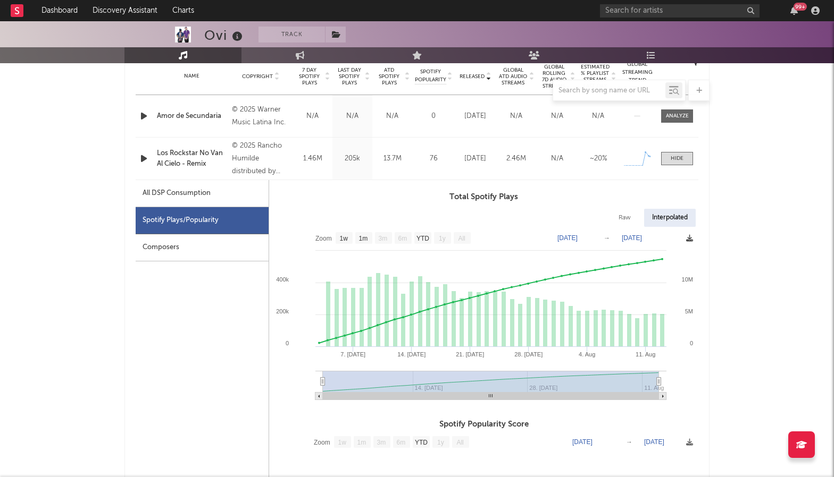
click at [689, 240] on icon at bounding box center [689, 238] width 7 height 7
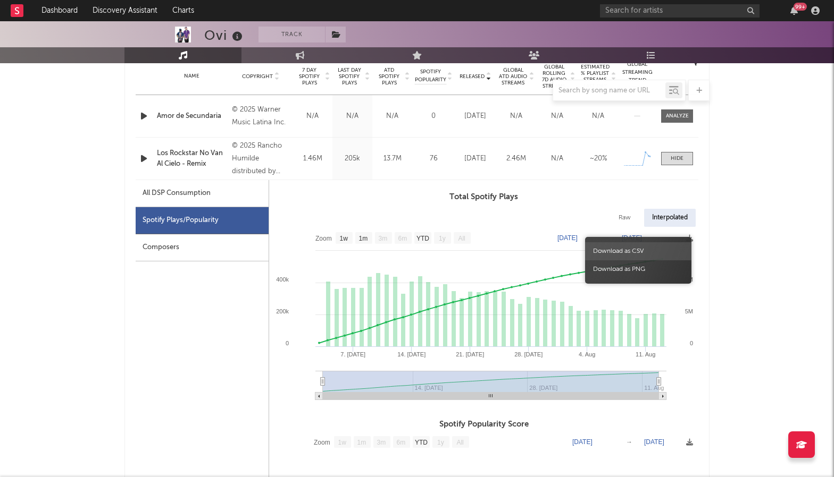
click at [645, 248] on span "Download as CSV" at bounding box center [638, 251] width 106 height 18
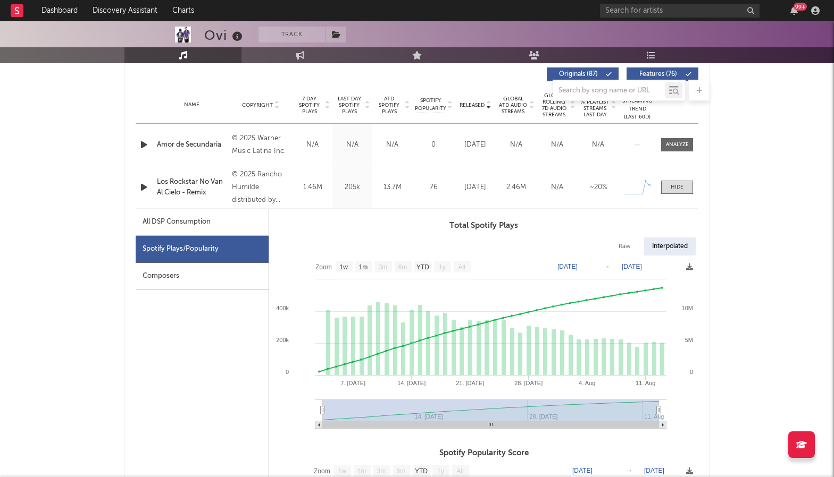
scroll to position [399, 0]
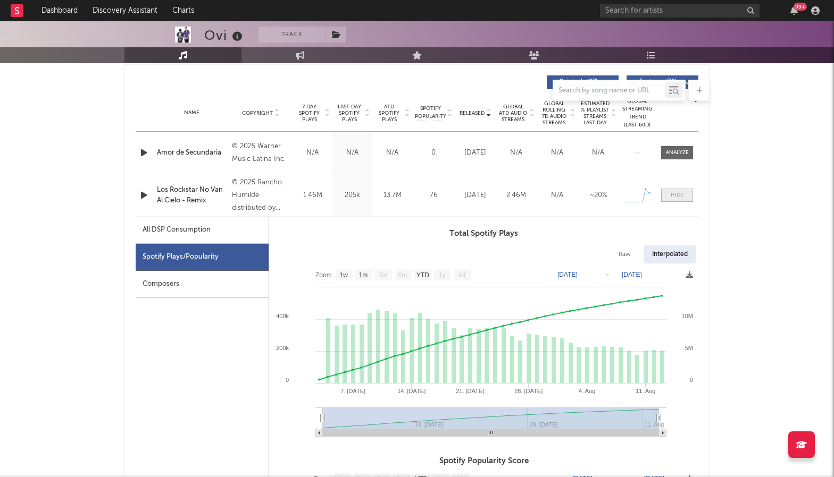
click at [679, 193] on div at bounding box center [676, 195] width 13 height 8
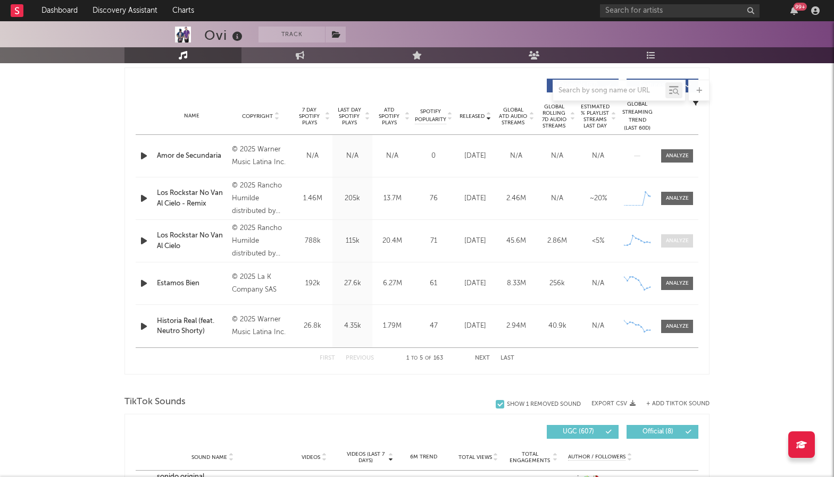
scroll to position [400, 0]
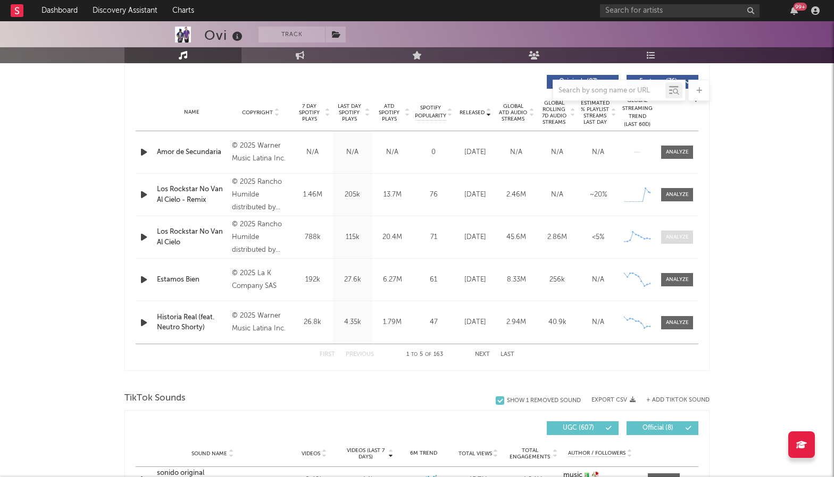
click at [676, 237] on div at bounding box center [677, 237] width 23 height 8
select select "1w"
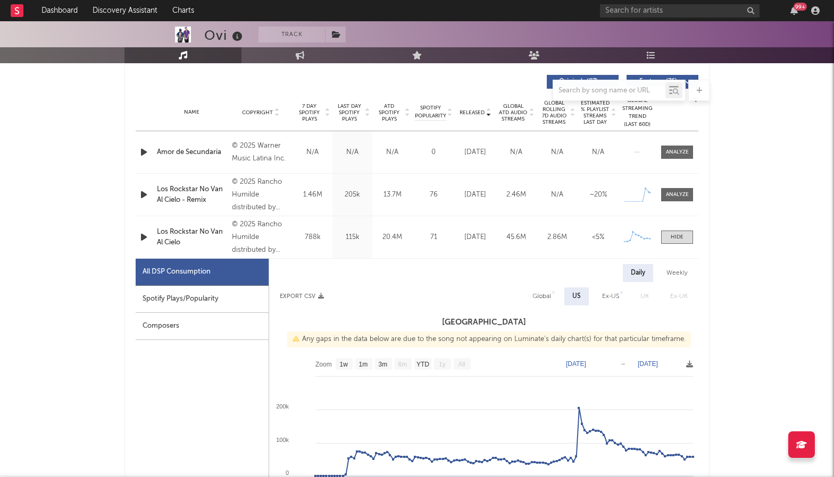
click at [192, 299] on div "Spotify Plays/Popularity" at bounding box center [202, 299] width 133 height 27
select select "1w"
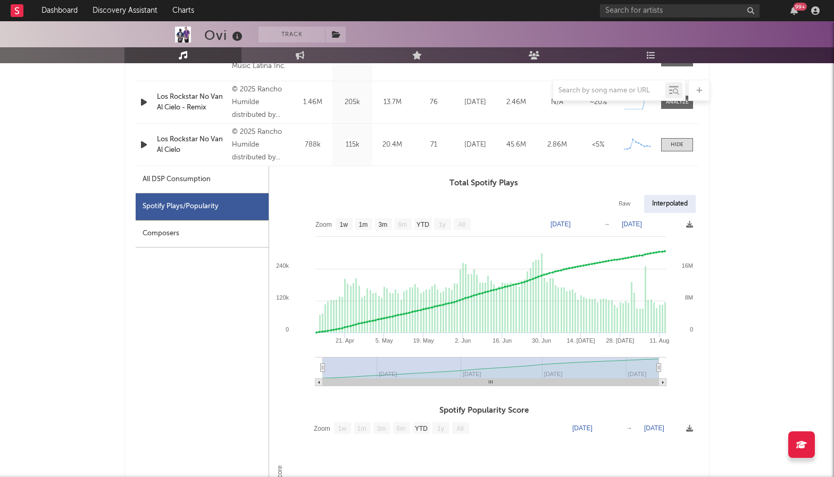
scroll to position [490, 0]
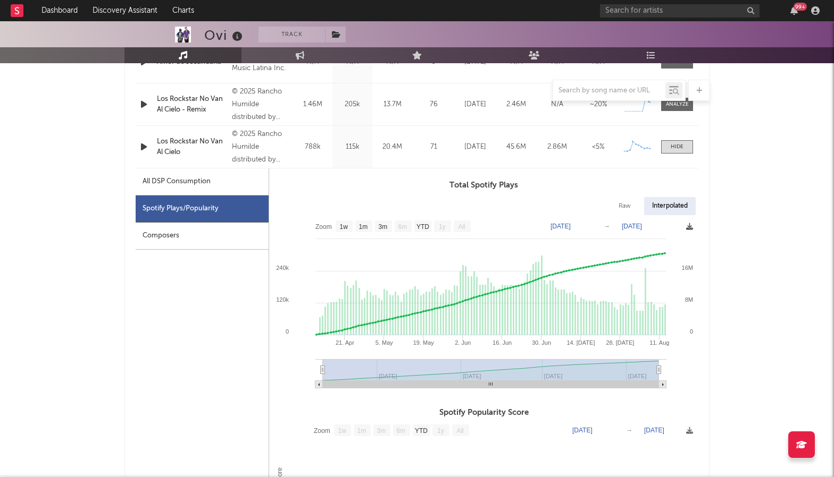
click at [692, 227] on icon at bounding box center [689, 226] width 7 height 7
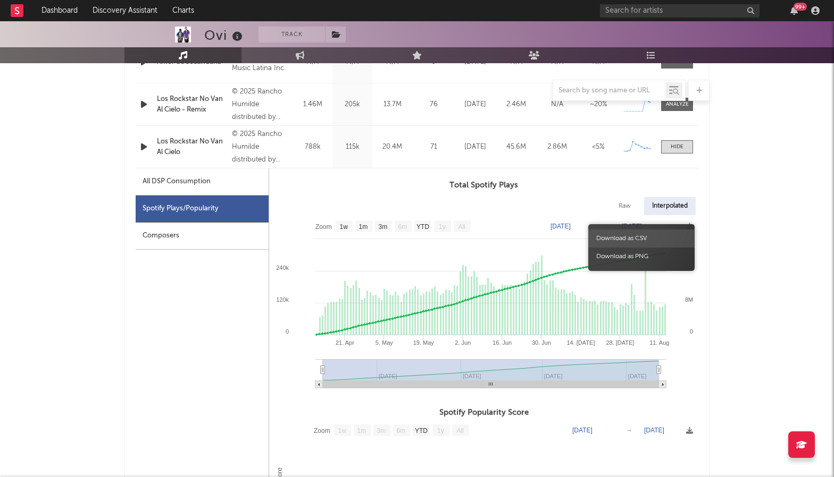
click at [662, 236] on span "Download as CSV" at bounding box center [641, 239] width 106 height 18
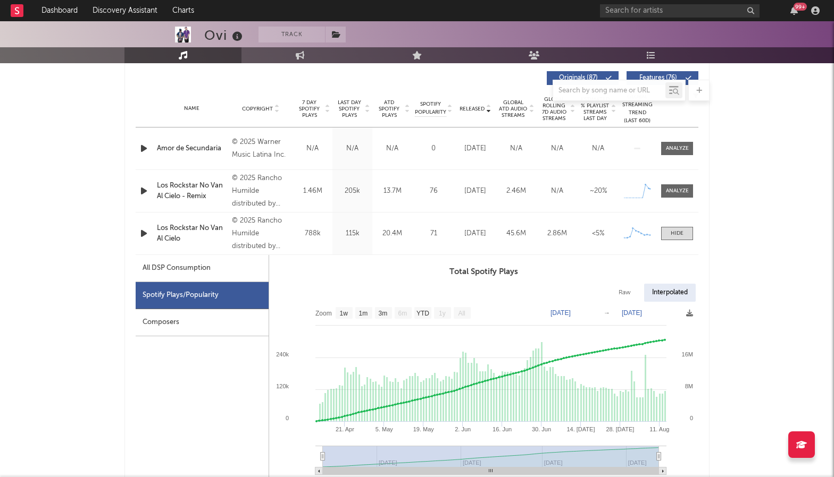
scroll to position [398, 0]
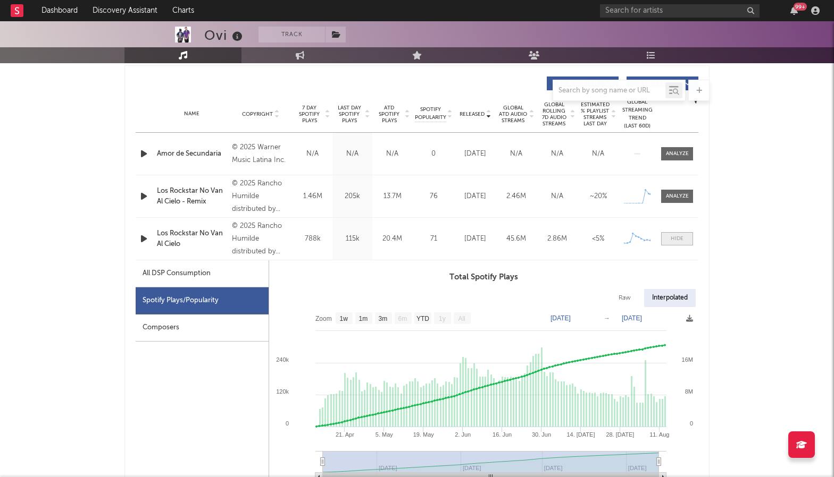
click at [674, 245] on span at bounding box center [677, 238] width 32 height 13
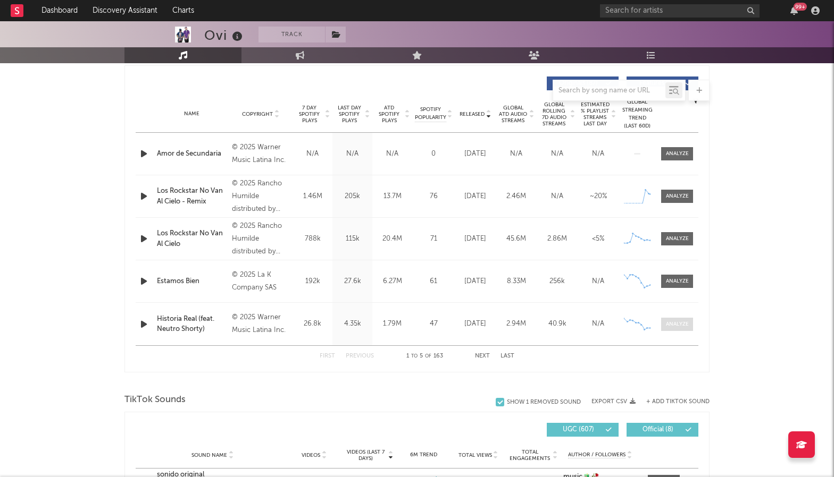
click at [678, 327] on div at bounding box center [677, 325] width 23 height 8
select select "6m"
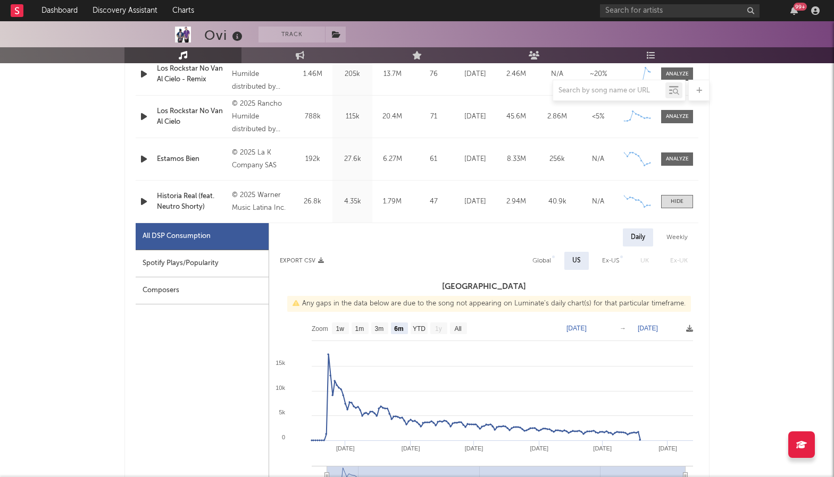
scroll to position [532, 0]
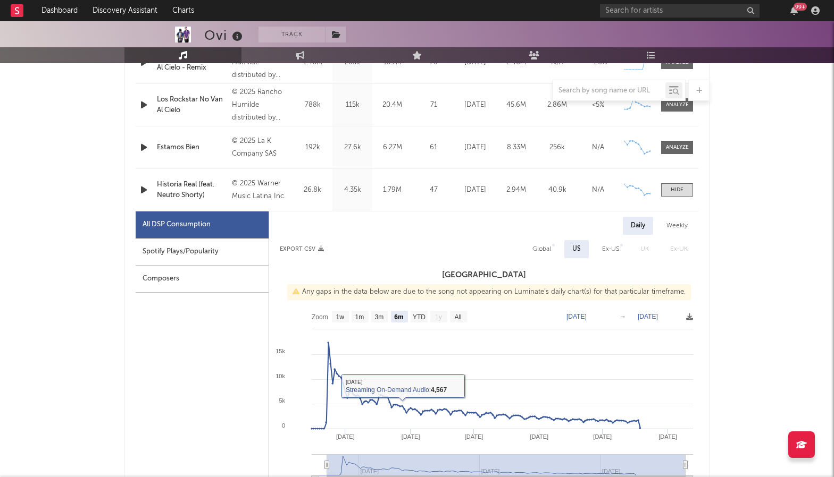
click at [216, 257] on div "Spotify Plays/Popularity" at bounding box center [202, 252] width 133 height 27
select select "1w"
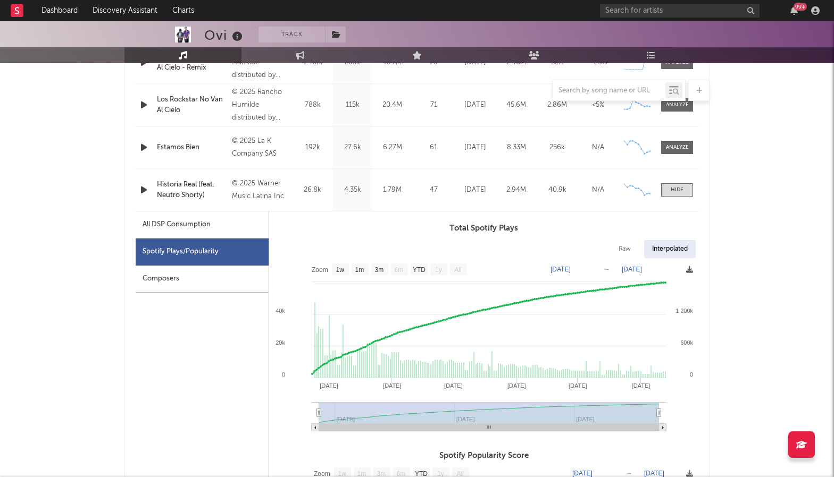
click at [692, 270] on icon at bounding box center [689, 269] width 7 height 7
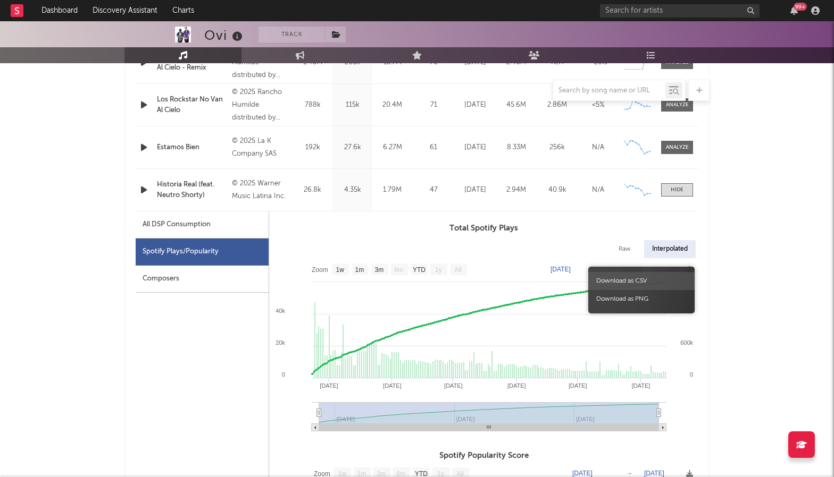
click at [642, 280] on span "Download as CSV" at bounding box center [641, 281] width 106 height 18
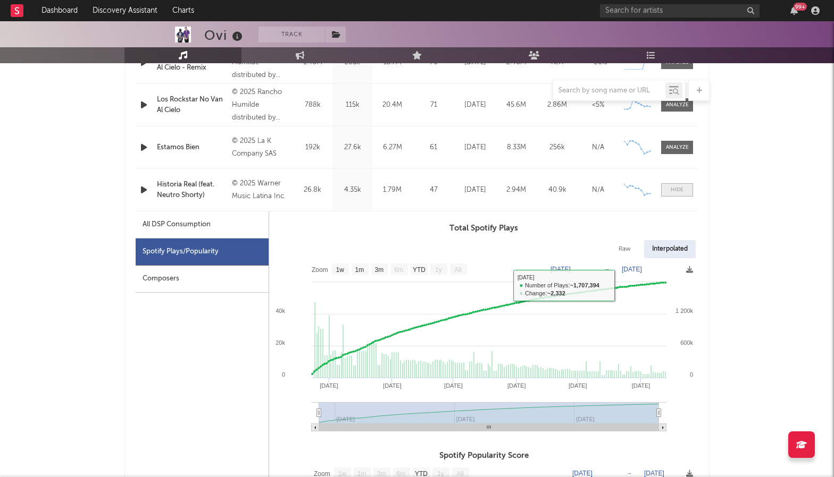
click at [681, 191] on div at bounding box center [676, 190] width 13 height 8
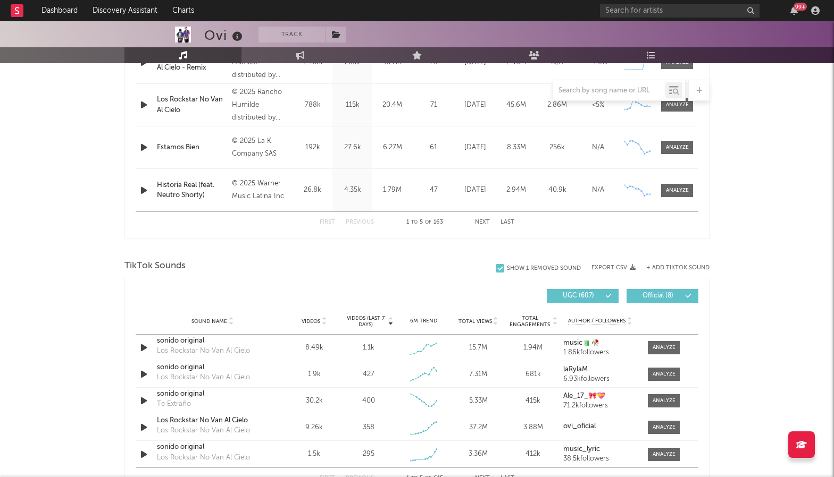
click at [483, 222] on button "Next" at bounding box center [482, 223] width 15 height 6
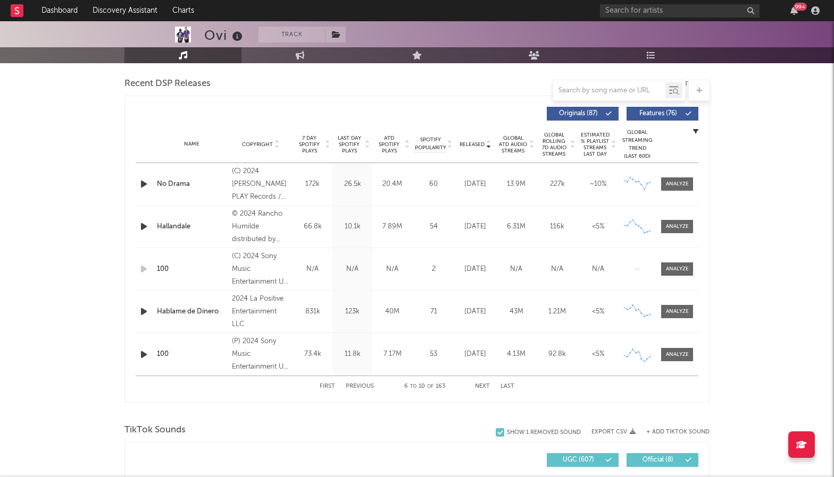
scroll to position [377, 0]
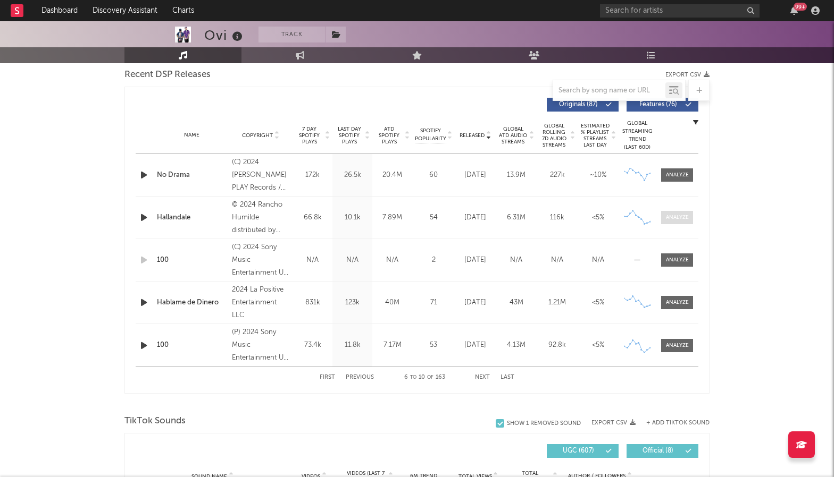
click at [675, 217] on div at bounding box center [677, 218] width 23 height 8
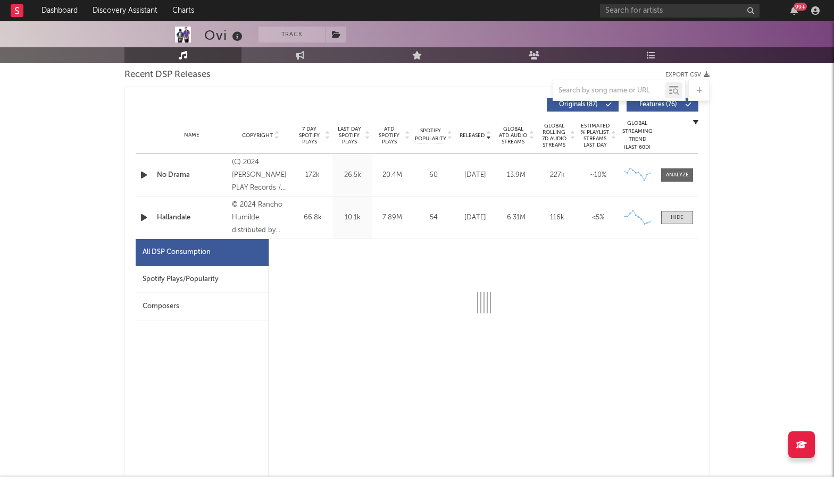
select select "6m"
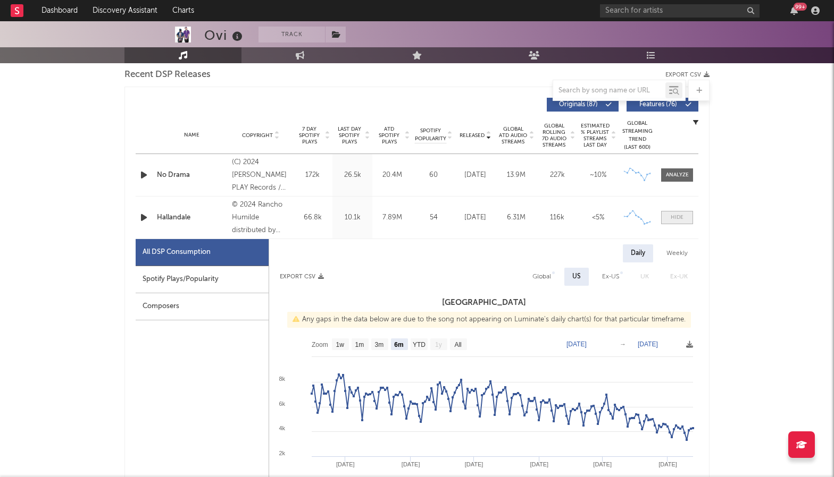
click at [683, 217] on span at bounding box center [677, 217] width 32 height 13
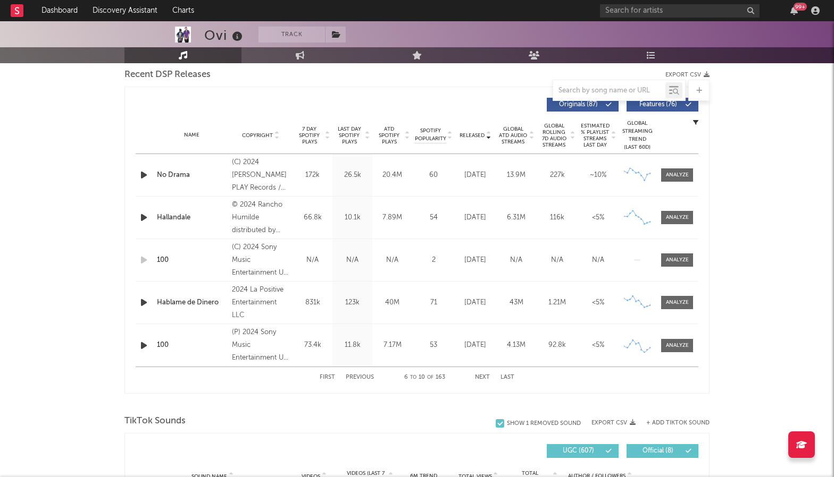
click at [667, 104] on span "Features ( 76 )" at bounding box center [657, 105] width 49 height 6
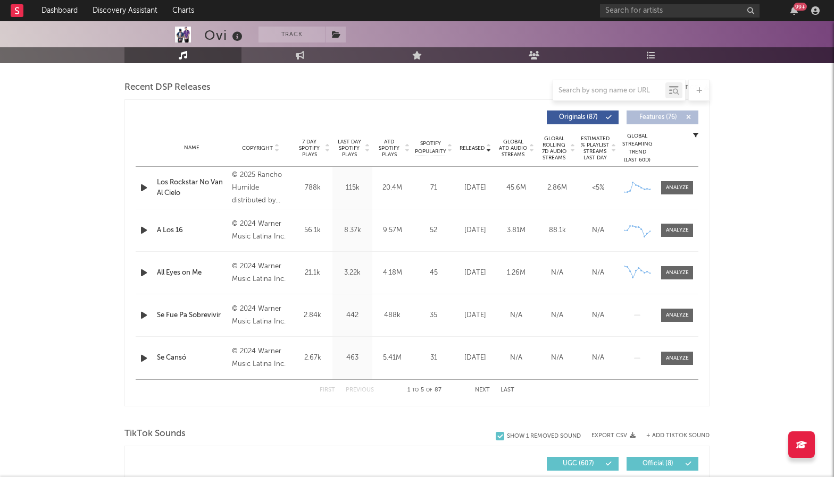
scroll to position [368, 0]
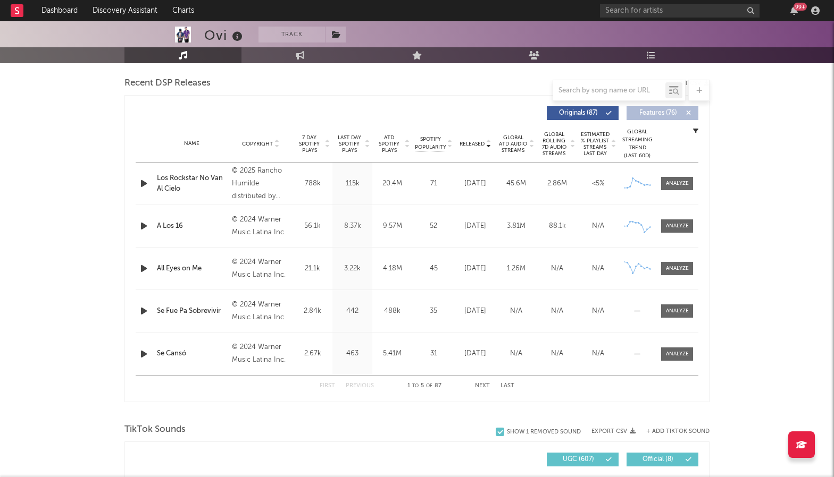
click at [661, 116] on span "Features ( 76 )" at bounding box center [657, 113] width 49 height 6
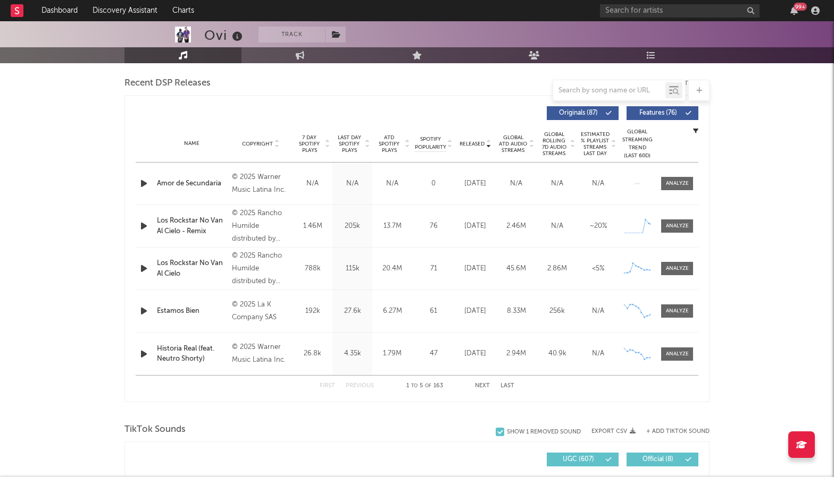
click at [481, 142] on span "Released" at bounding box center [471, 144] width 25 height 6
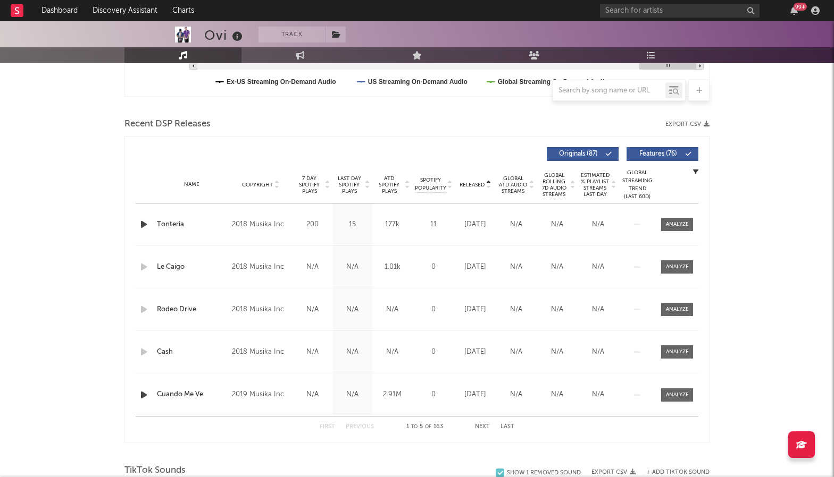
scroll to position [325, 0]
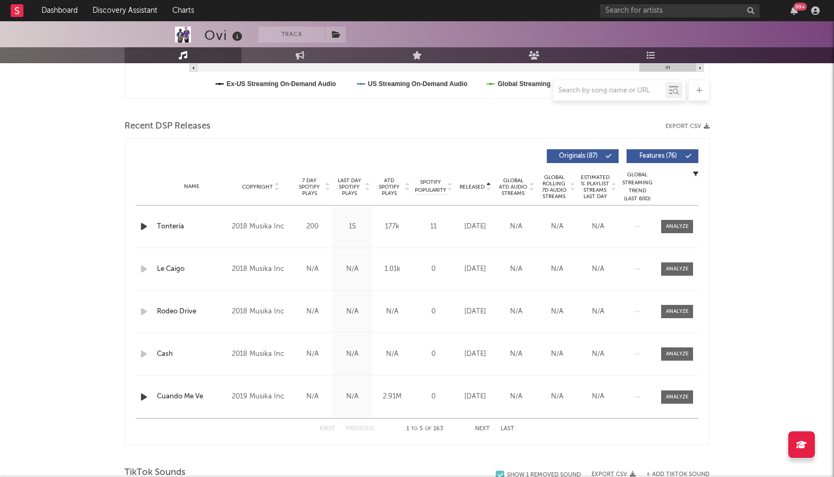
click at [478, 186] on span "Released" at bounding box center [471, 187] width 25 height 6
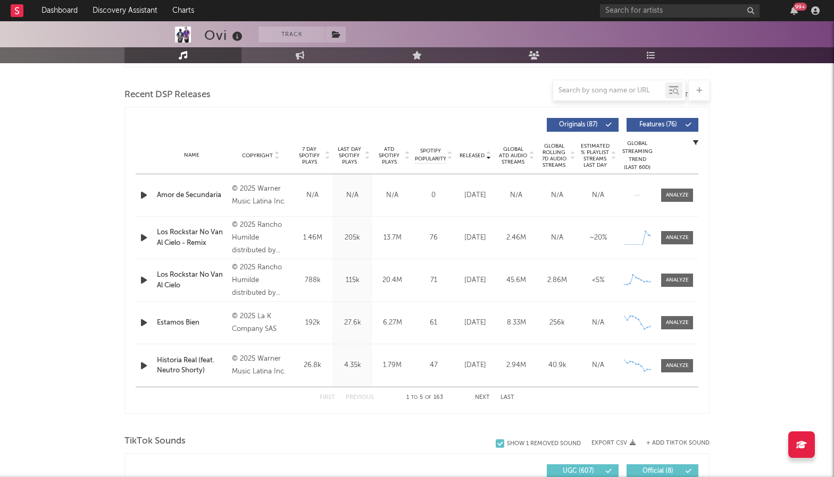
scroll to position [378, 0]
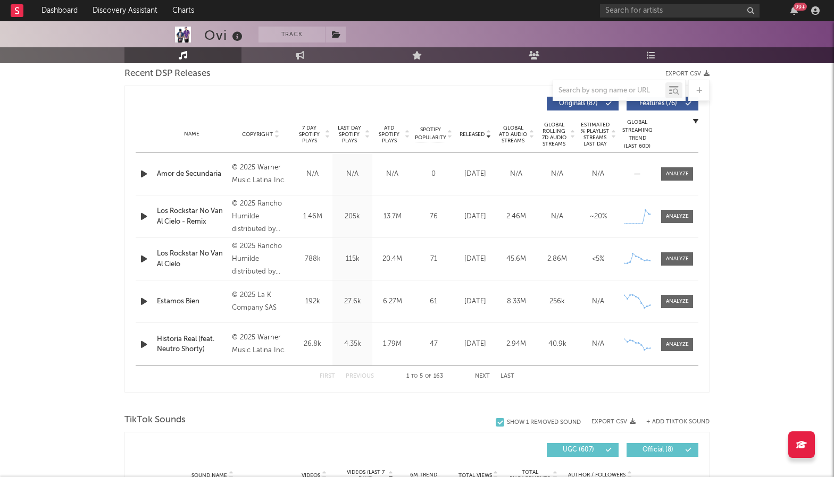
click at [483, 374] on button "Next" at bounding box center [482, 377] width 15 height 6
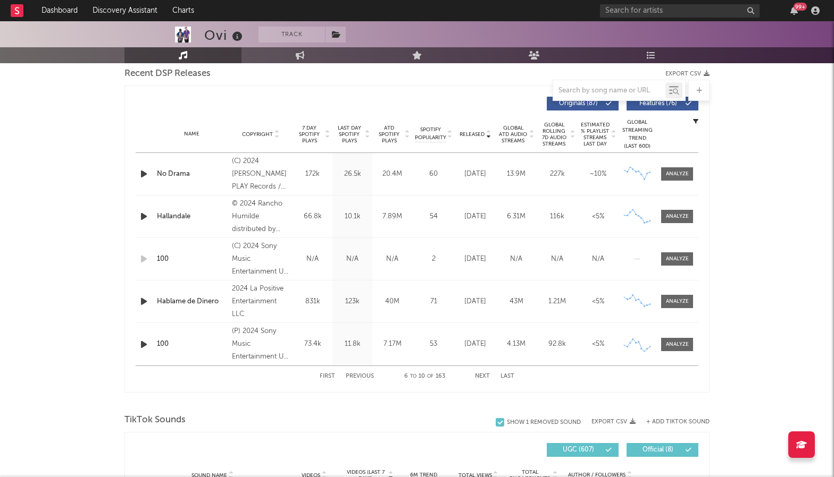
click at [483, 375] on button "Next" at bounding box center [482, 377] width 15 height 6
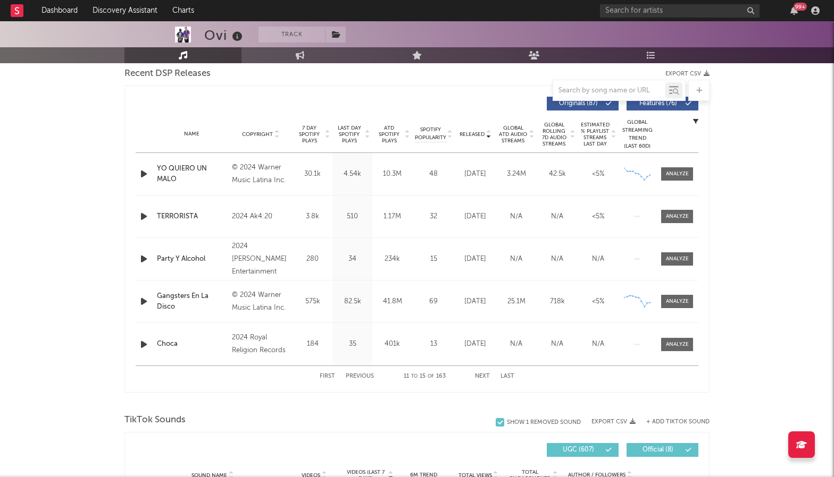
click at [483, 375] on button "Next" at bounding box center [482, 377] width 15 height 6
click at [368, 377] on button "Previous" at bounding box center [360, 377] width 28 height 6
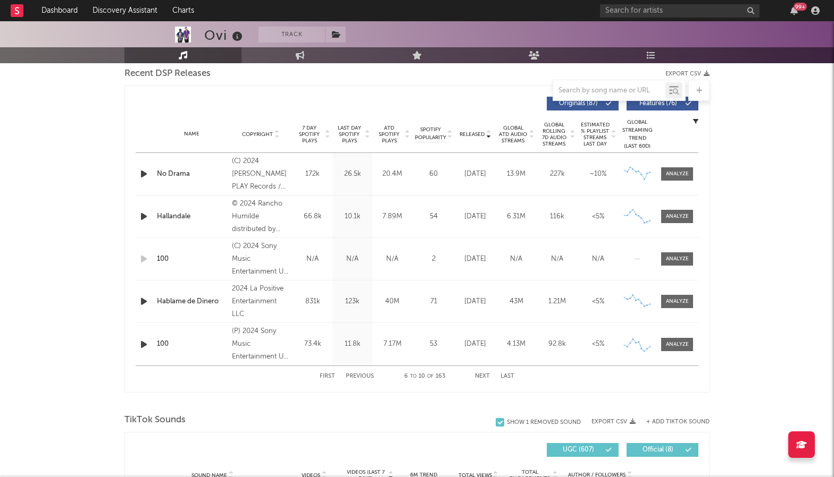
click at [368, 377] on button "Previous" at bounding box center [360, 377] width 28 height 6
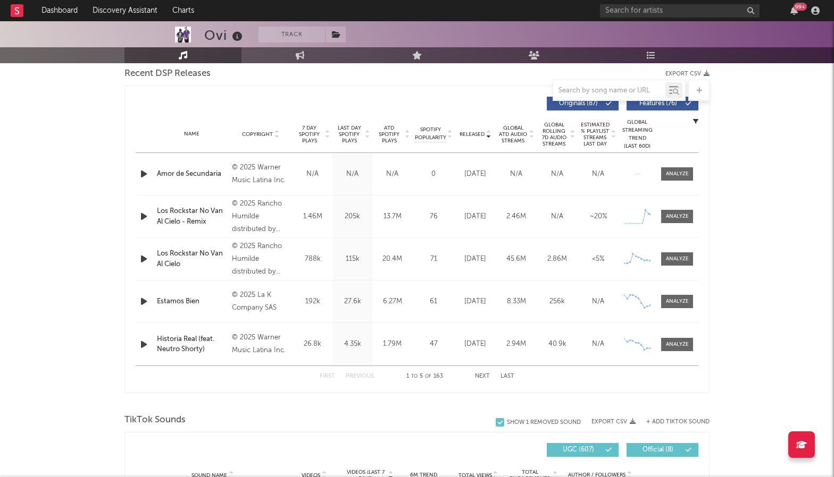
click at [482, 375] on button "Next" at bounding box center [482, 377] width 15 height 6
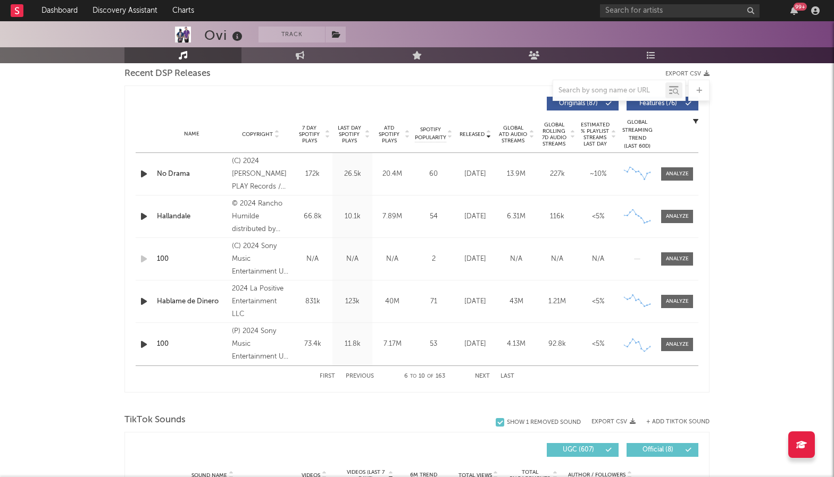
click at [363, 375] on button "Previous" at bounding box center [360, 377] width 28 height 6
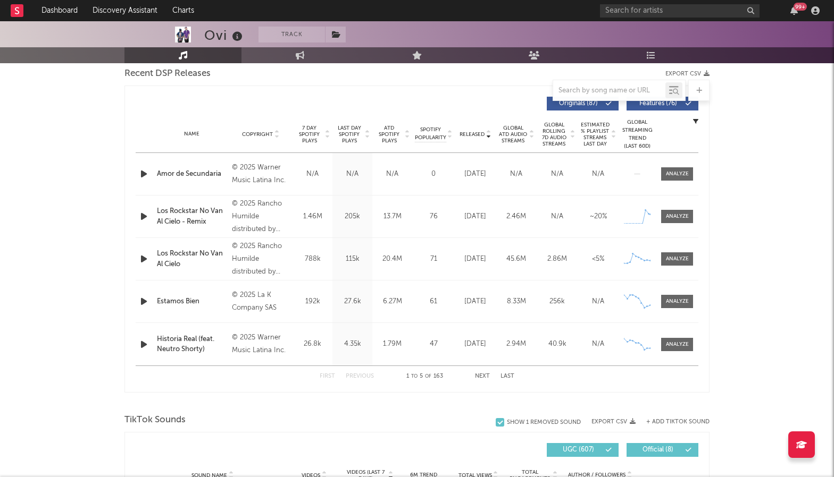
click at [485, 375] on button "Next" at bounding box center [482, 377] width 15 height 6
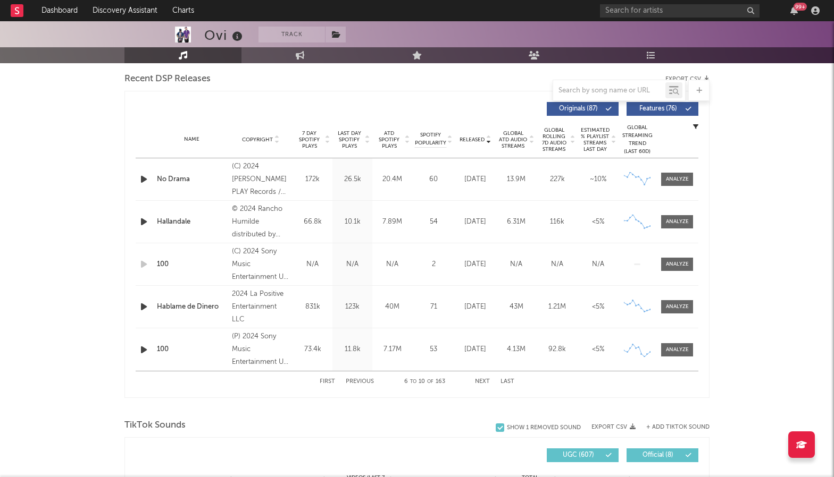
scroll to position [384, 0]
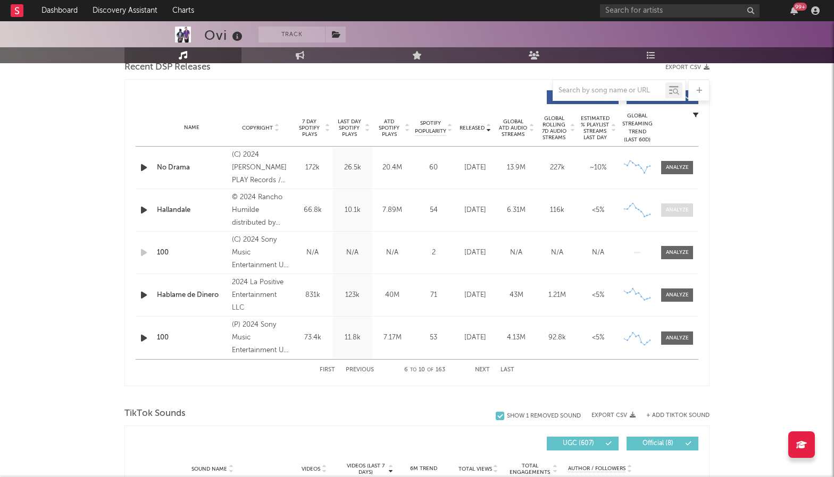
click at [681, 211] on div at bounding box center [677, 210] width 23 height 8
select select "6m"
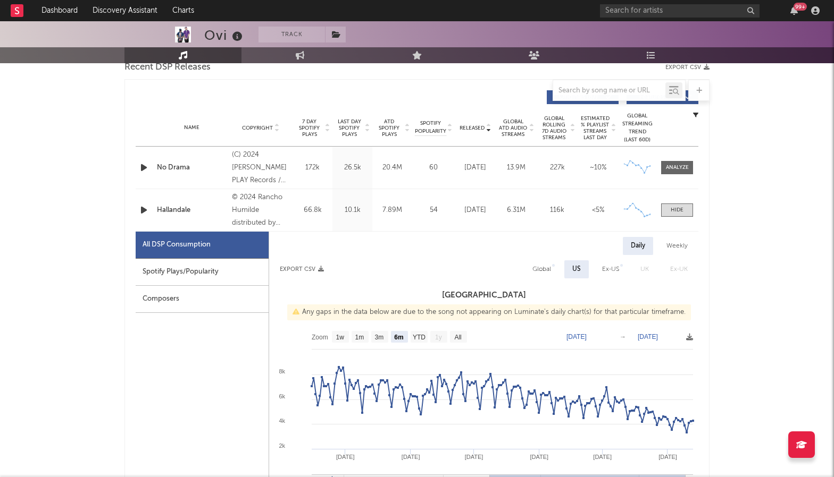
click at [195, 275] on div "Spotify Plays/Popularity" at bounding box center [202, 272] width 133 height 27
select select "6m"
select select "1w"
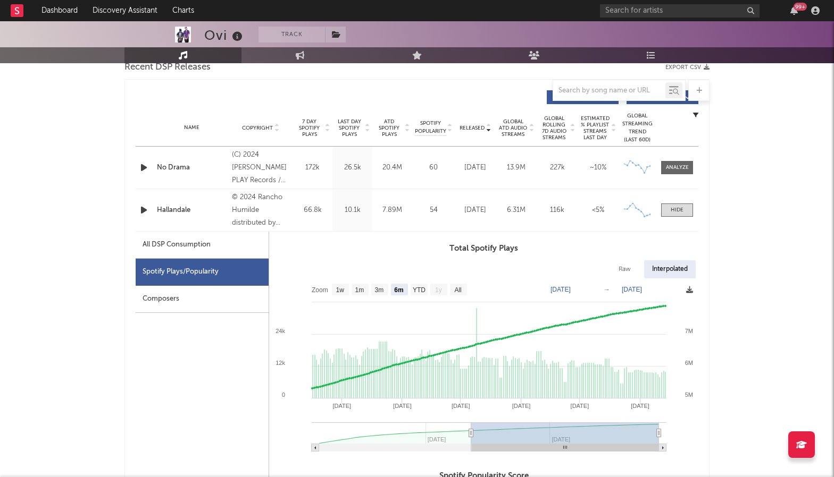
click at [690, 291] on icon at bounding box center [689, 290] width 7 height 7
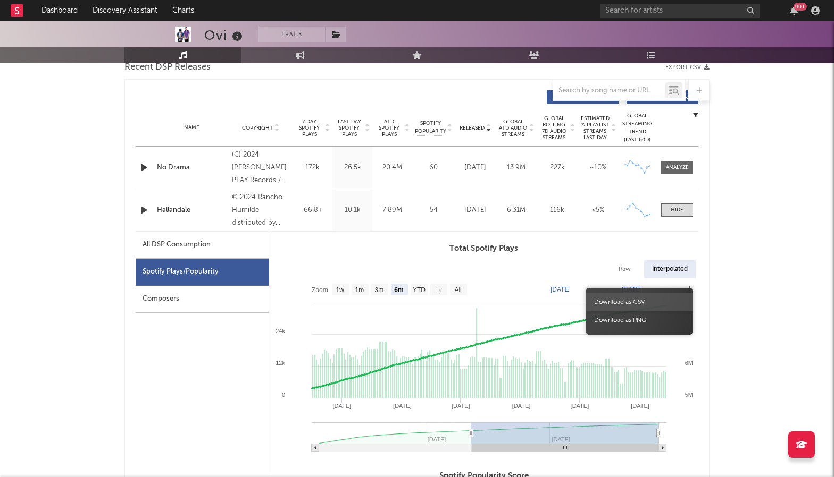
click at [640, 300] on span "Download as CSV" at bounding box center [639, 302] width 106 height 18
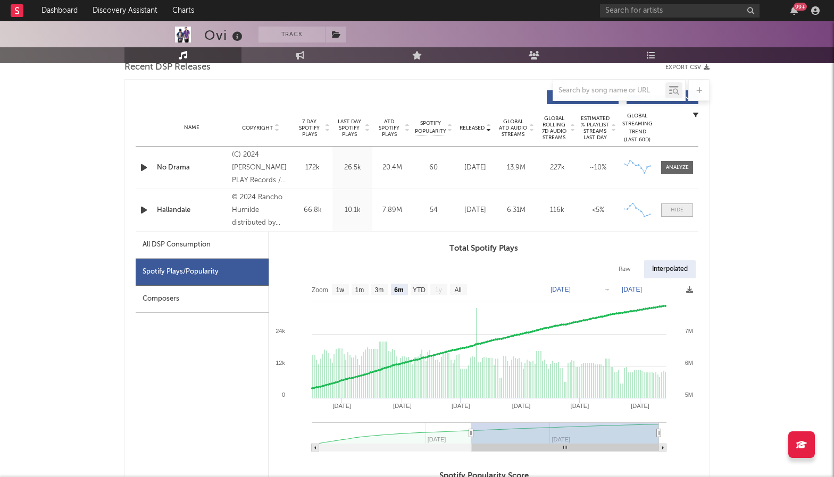
click at [677, 208] on div at bounding box center [676, 210] width 13 height 8
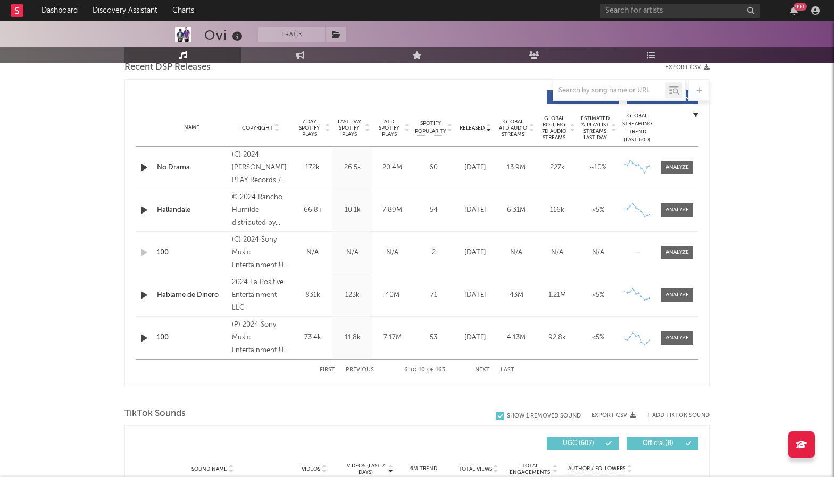
click at [483, 370] on button "Next" at bounding box center [482, 370] width 15 height 6
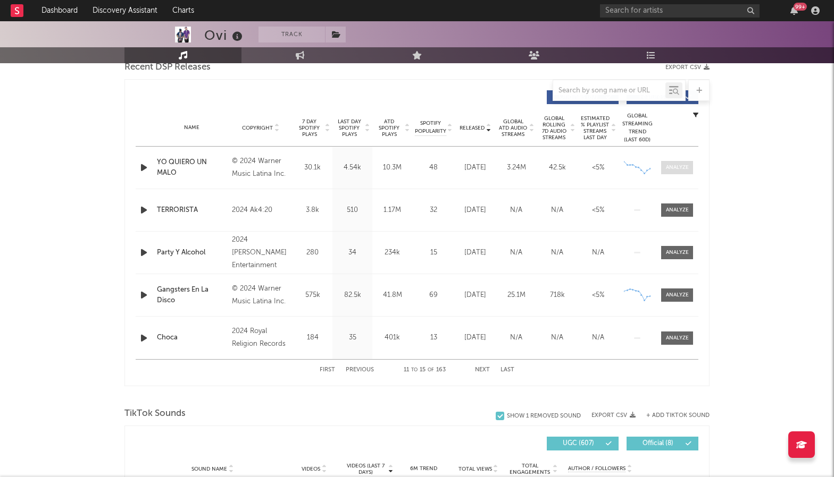
click at [677, 166] on div at bounding box center [677, 168] width 23 height 8
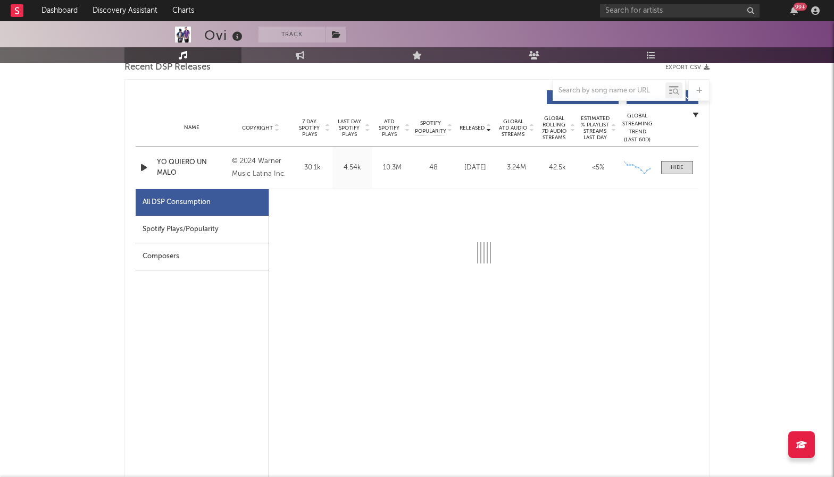
select select "6m"
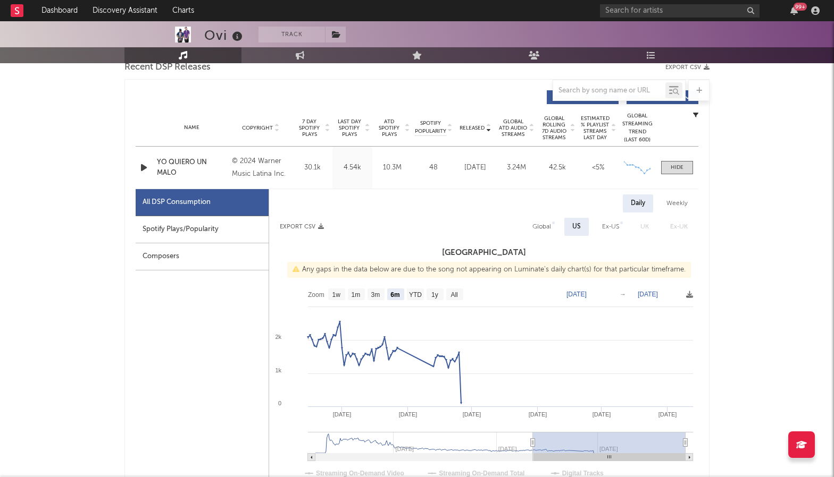
click at [211, 232] on div "Spotify Plays/Popularity" at bounding box center [202, 229] width 133 height 27
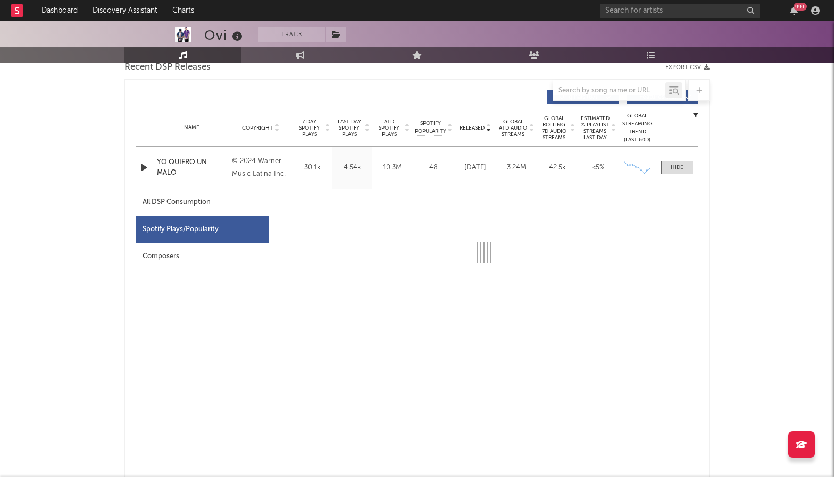
select select "6m"
select select "1w"
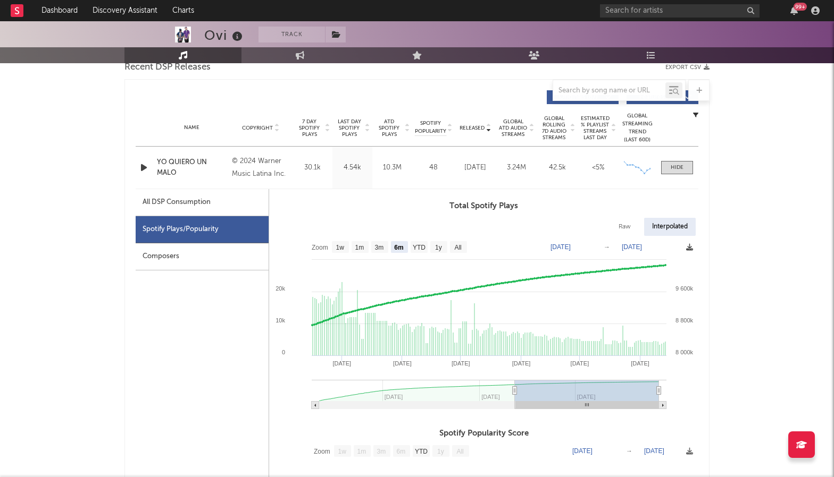
click at [690, 245] on icon at bounding box center [689, 247] width 7 height 7
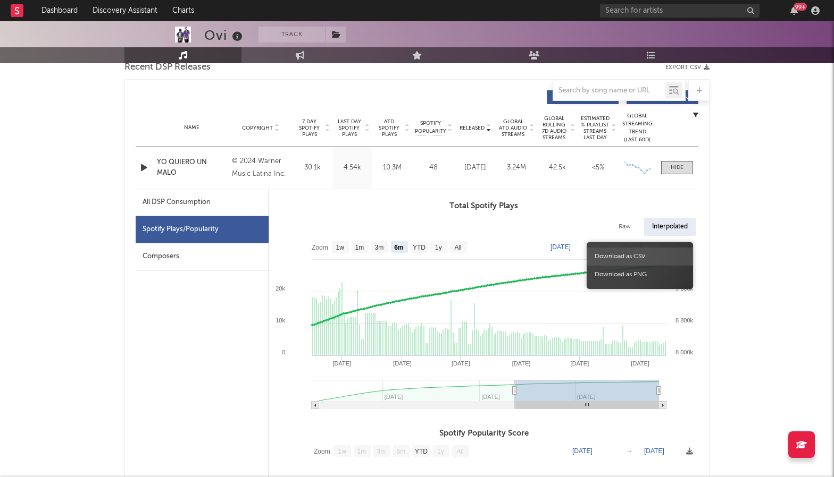
click at [647, 258] on span "Download as CSV" at bounding box center [639, 257] width 106 height 18
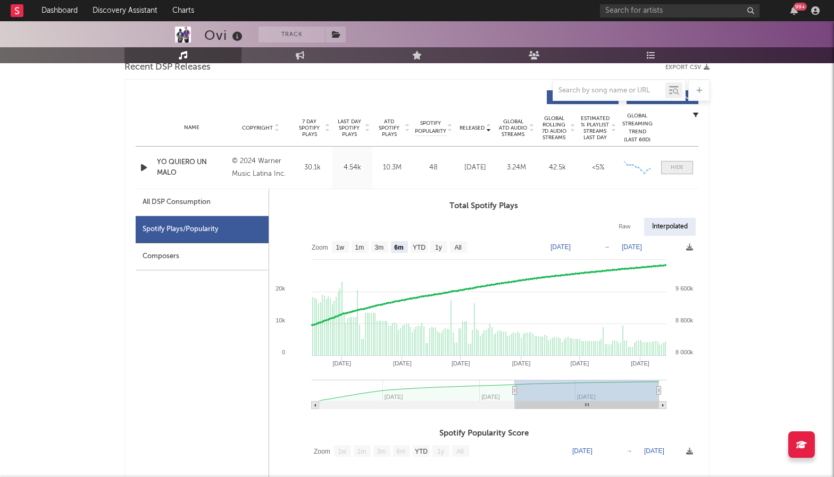
click at [679, 167] on div at bounding box center [676, 168] width 13 height 8
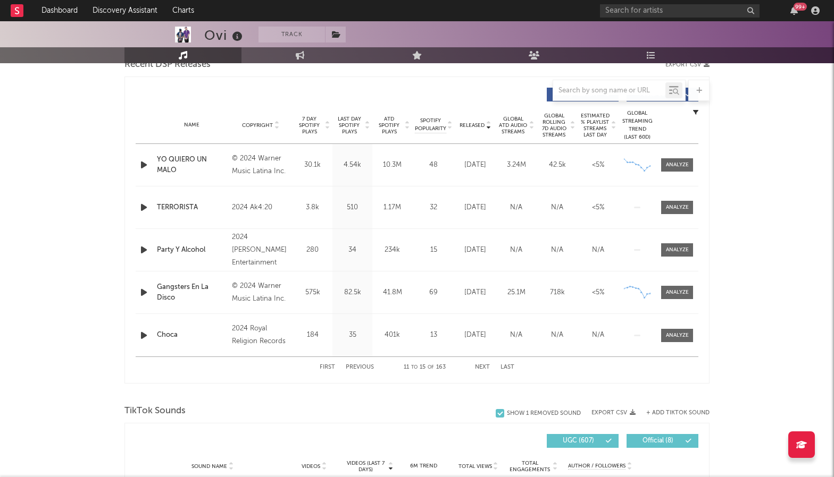
scroll to position [387, 0]
click at [679, 290] on div at bounding box center [677, 293] width 23 height 8
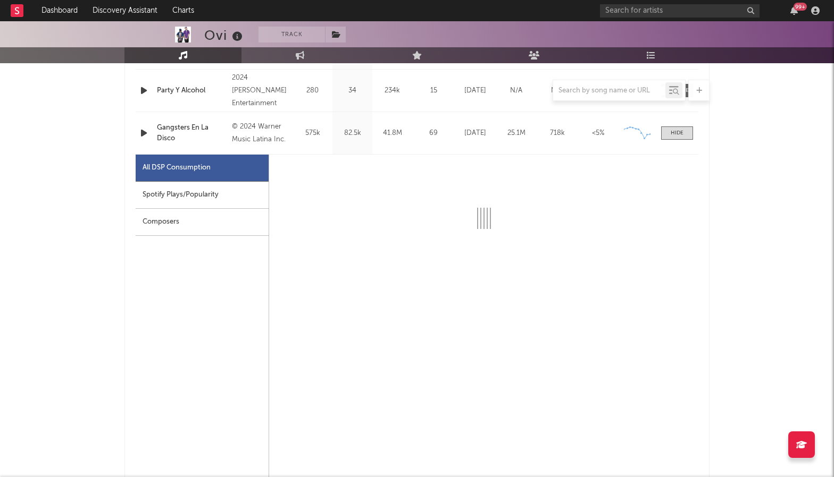
select select "6m"
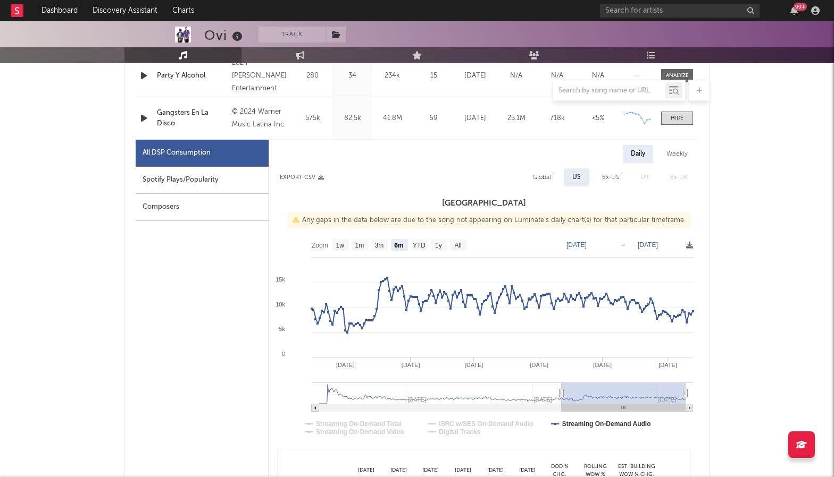
scroll to position [569, 0]
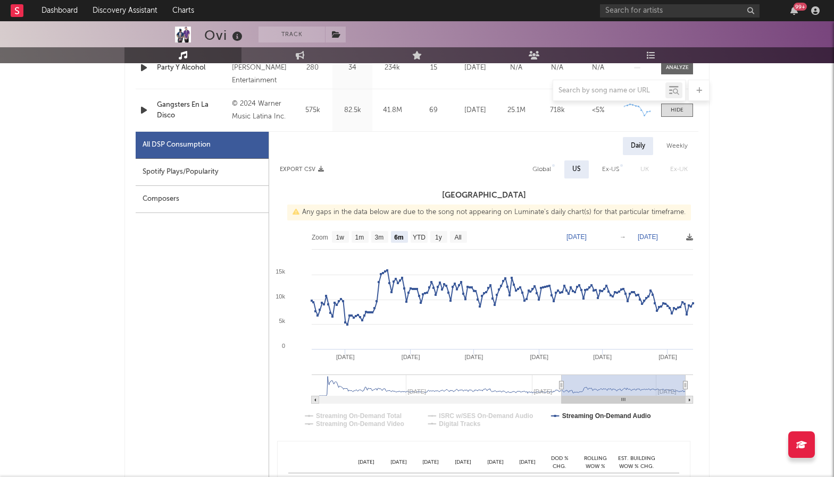
click at [204, 173] on div "Spotify Plays/Popularity" at bounding box center [202, 172] width 133 height 27
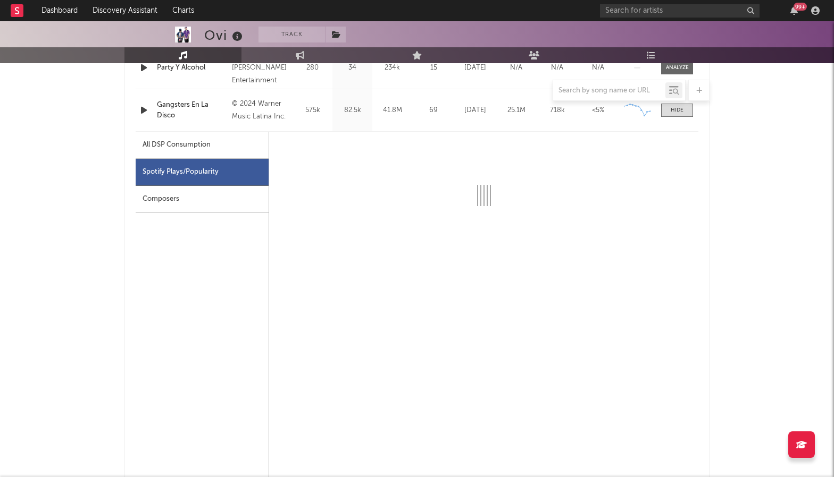
select select "6m"
select select "1w"
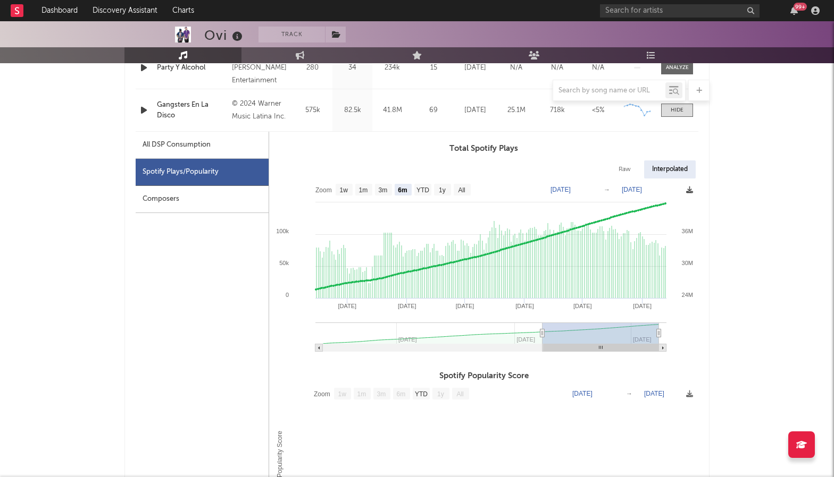
click at [689, 189] on icon at bounding box center [689, 190] width 7 height 7
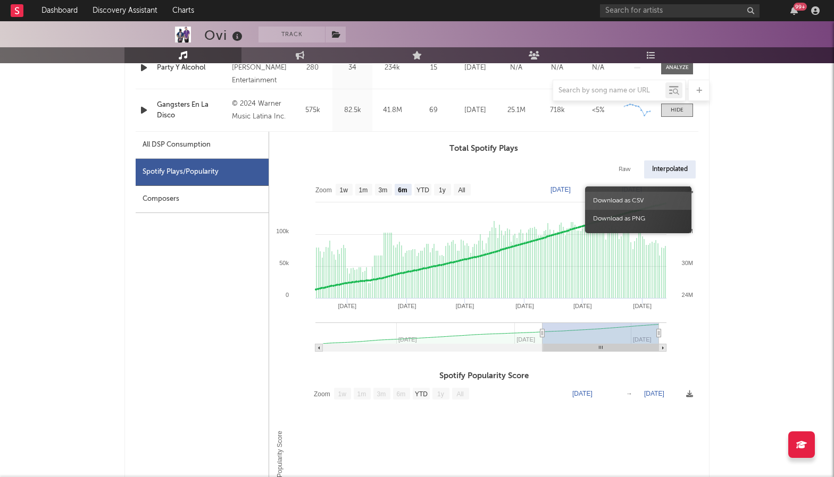
click at [640, 198] on span "Download as CSV" at bounding box center [638, 201] width 106 height 18
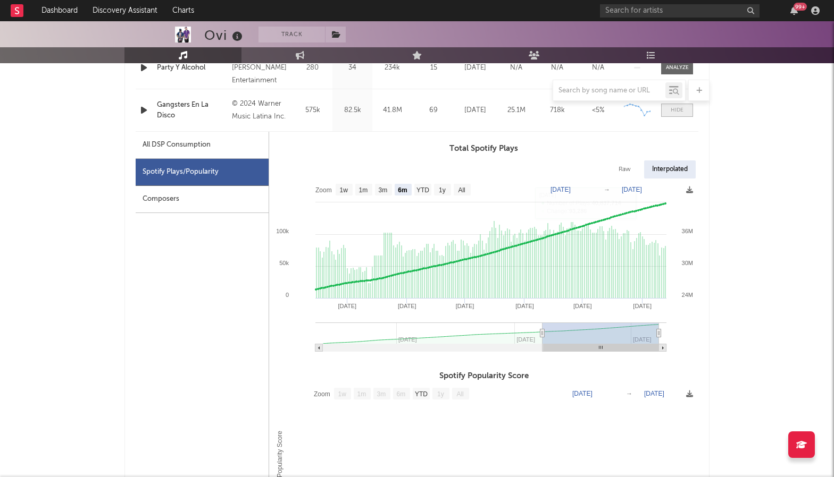
click at [676, 114] on div at bounding box center [676, 110] width 13 height 8
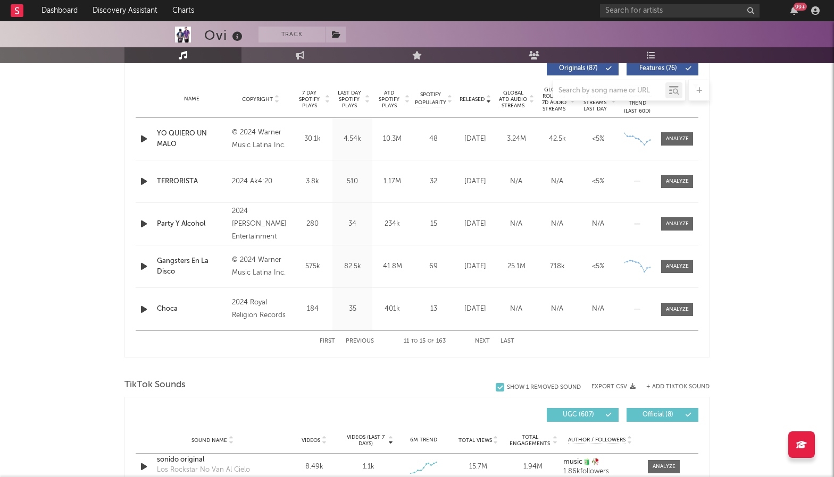
scroll to position [410, 0]
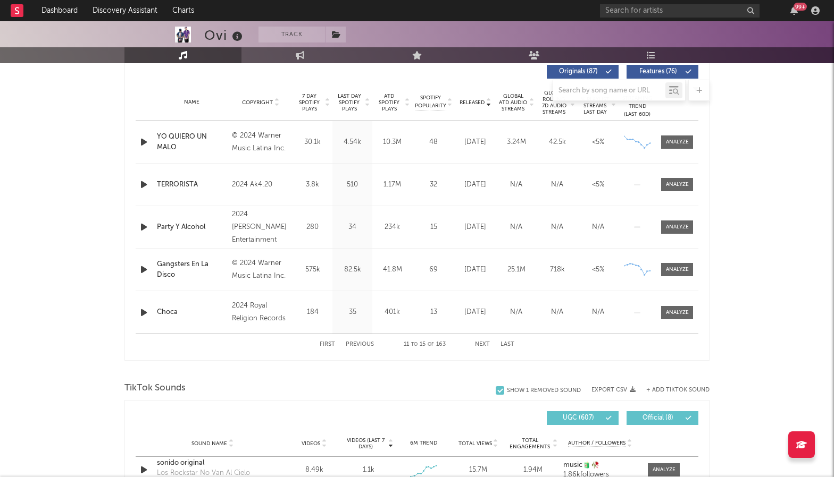
click at [481, 347] on button "Next" at bounding box center [482, 345] width 15 height 6
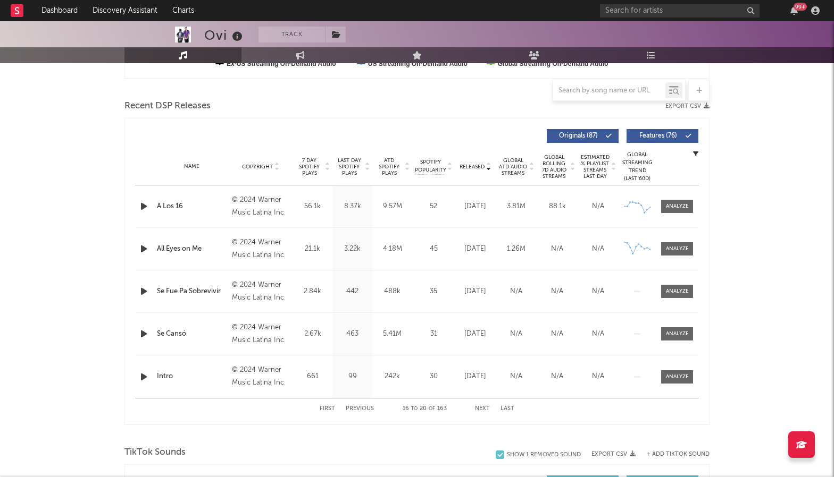
scroll to position [352, 0]
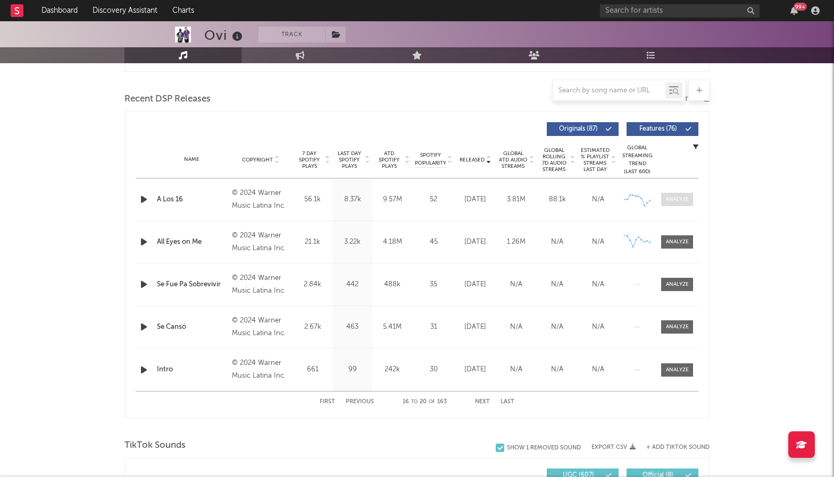
click at [676, 200] on div at bounding box center [677, 200] width 23 height 8
select select "6m"
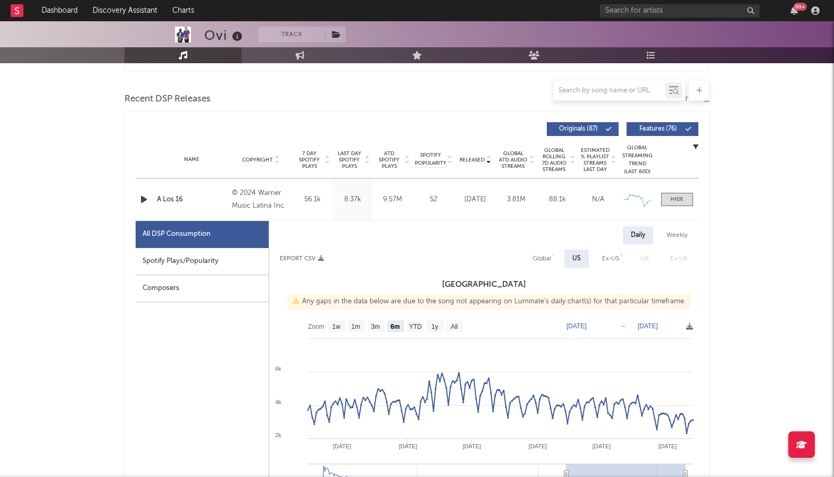
click at [187, 273] on div "Spotify Plays/Popularity" at bounding box center [202, 261] width 133 height 27
select select "6m"
select select "1w"
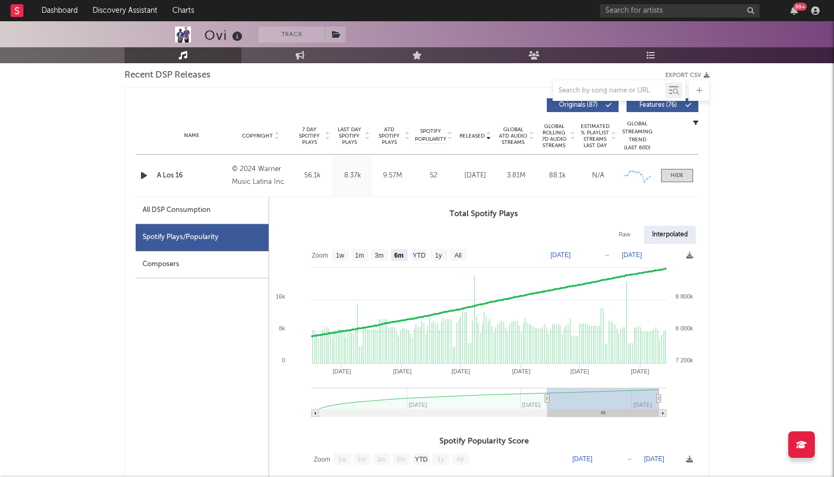
scroll to position [383, 0]
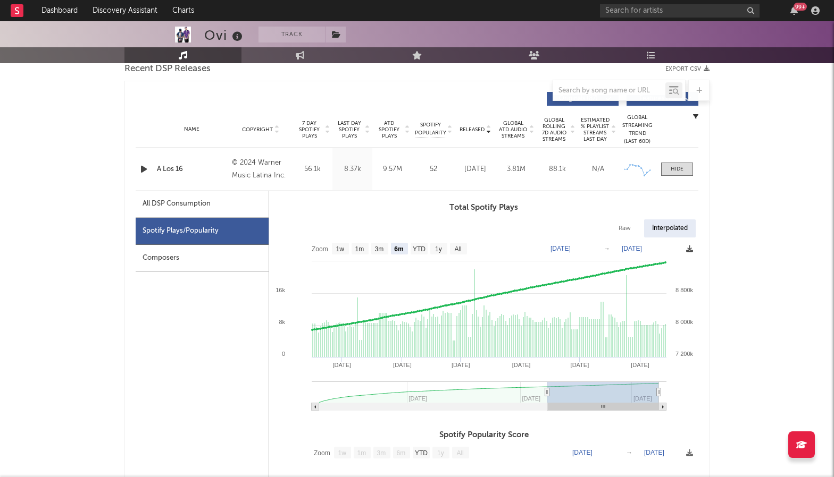
click at [687, 248] on icon at bounding box center [689, 249] width 7 height 7
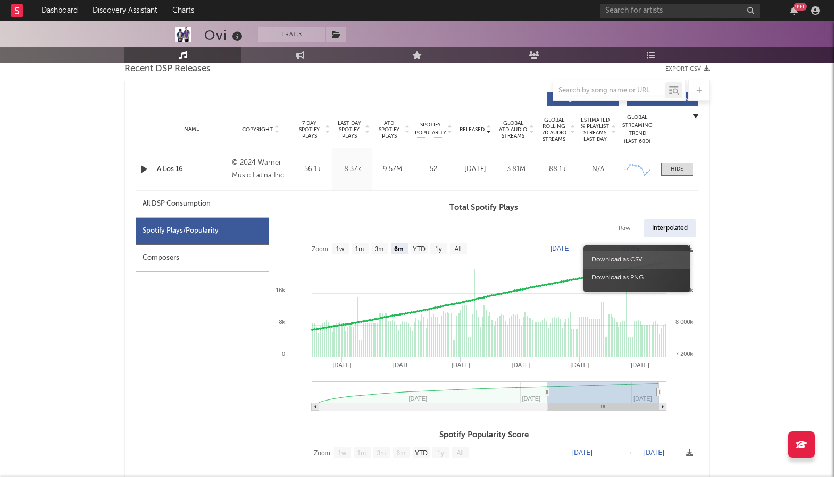
click at [659, 261] on span "Download as CSV" at bounding box center [636, 260] width 106 height 18
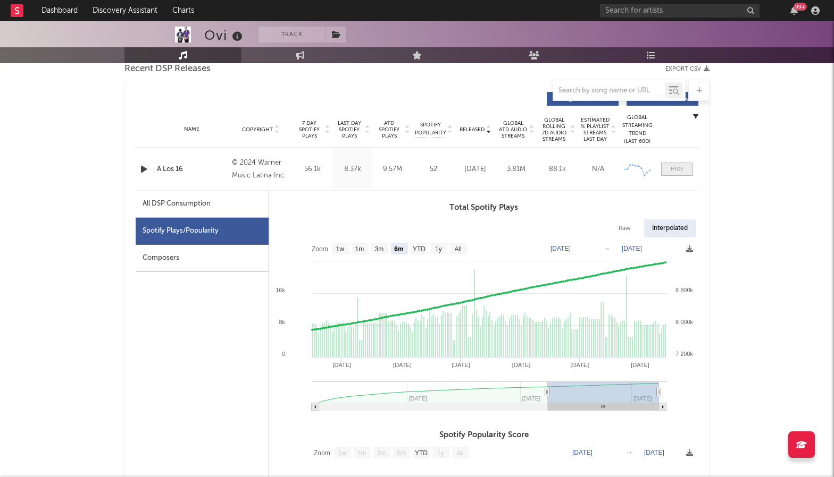
click at [682, 170] on div at bounding box center [676, 169] width 13 height 8
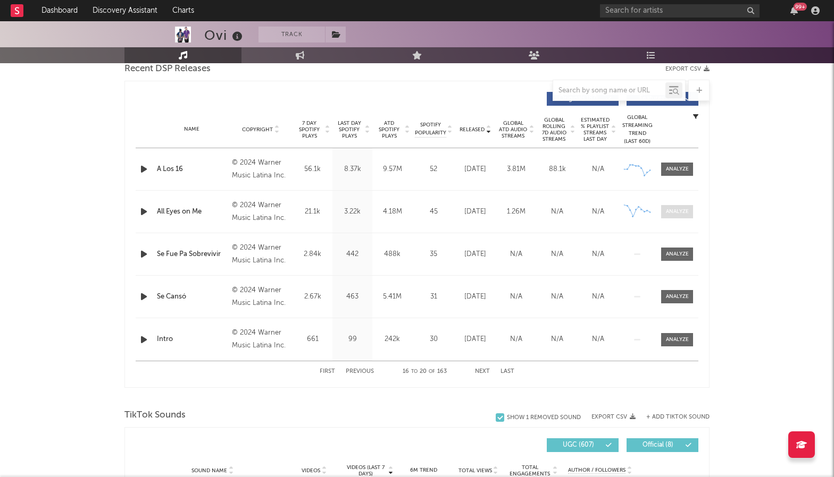
click at [681, 211] on div at bounding box center [677, 212] width 23 height 8
select select "6m"
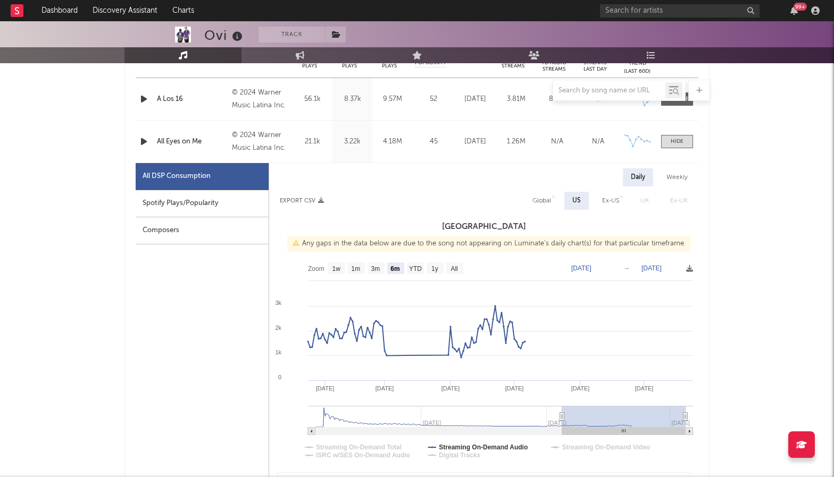
scroll to position [462, 0]
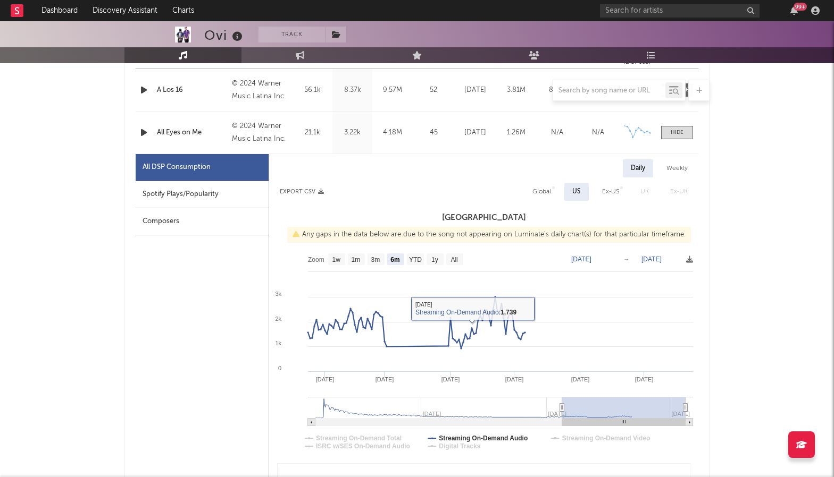
click at [214, 206] on div "Spotify Plays/Popularity" at bounding box center [202, 194] width 133 height 27
select select "6m"
select select "1w"
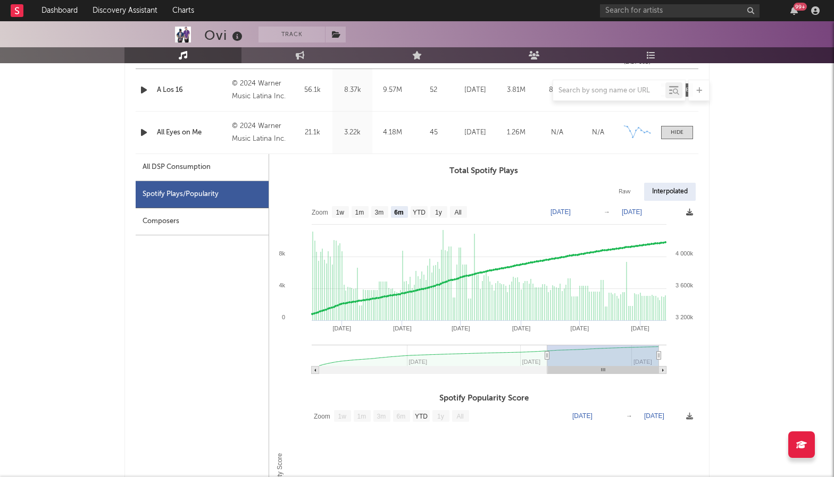
click at [689, 209] on icon at bounding box center [689, 212] width 7 height 7
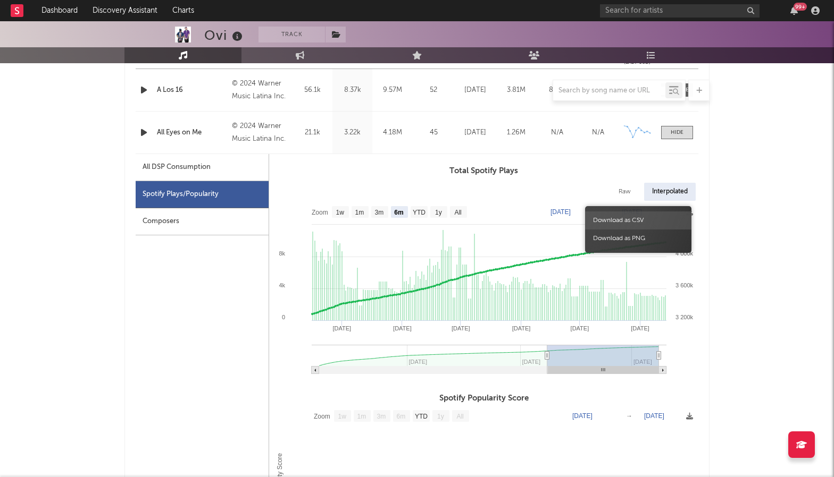
click at [650, 219] on span "Download as CSV" at bounding box center [638, 221] width 106 height 18
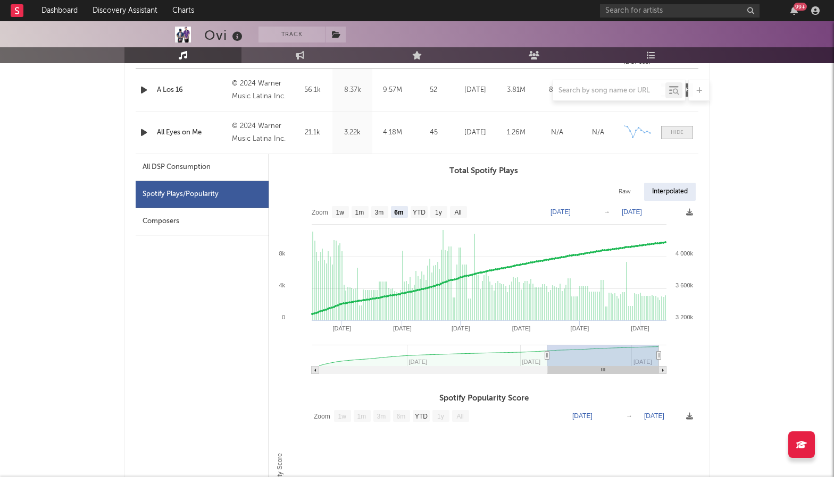
click at [679, 130] on div at bounding box center [676, 133] width 13 height 8
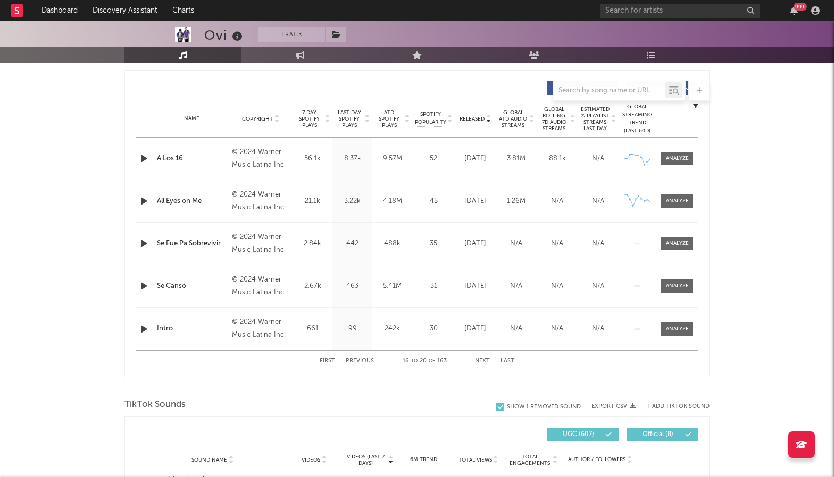
scroll to position [392, 0]
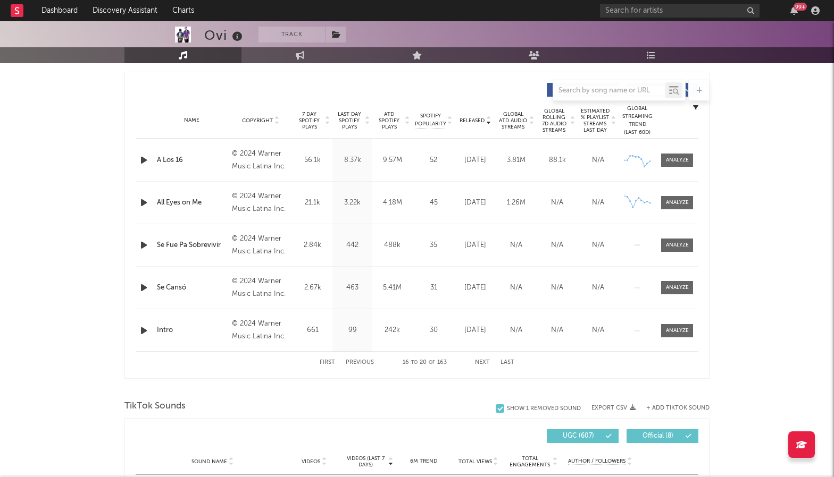
click at [479, 364] on button "Next" at bounding box center [482, 363] width 15 height 6
click at [364, 363] on button "Previous" at bounding box center [360, 363] width 28 height 6
click at [481, 362] on button "Next" at bounding box center [482, 363] width 15 height 6
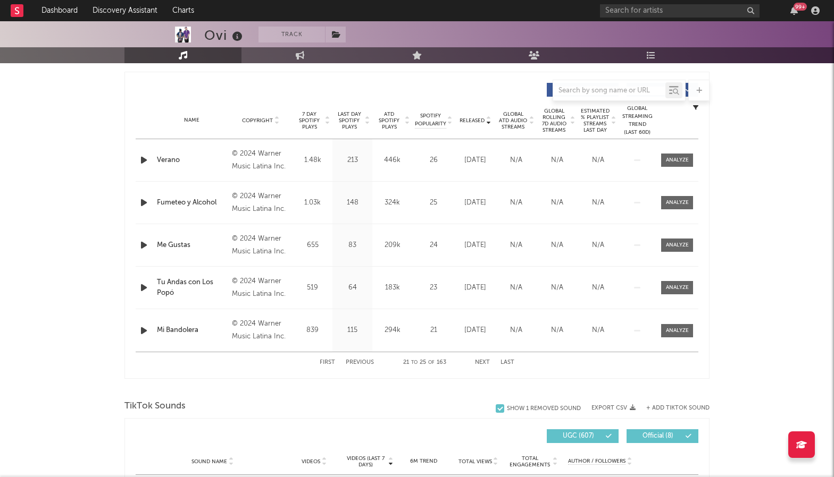
click at [481, 362] on button "Next" at bounding box center [482, 363] width 15 height 6
click at [370, 363] on button "Previous" at bounding box center [360, 363] width 28 height 6
click at [486, 363] on button "Next" at bounding box center [482, 363] width 15 height 6
click at [679, 162] on div at bounding box center [677, 160] width 23 height 8
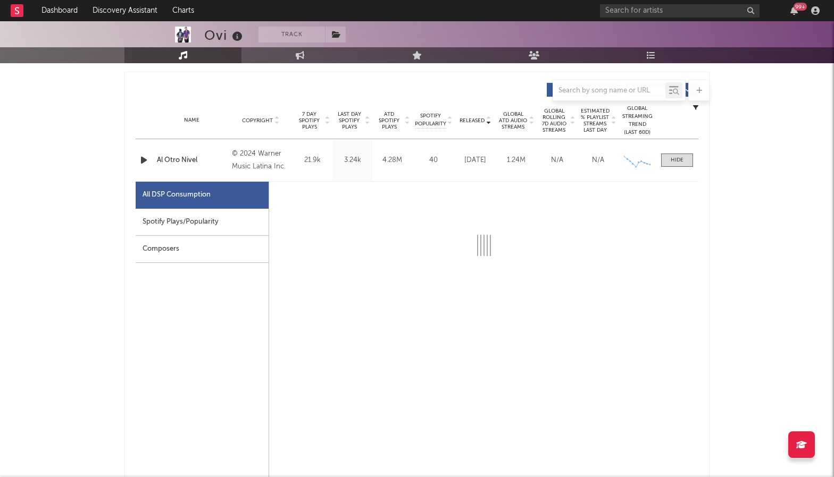
click at [215, 226] on div "Spotify Plays/Popularity" at bounding box center [202, 222] width 133 height 27
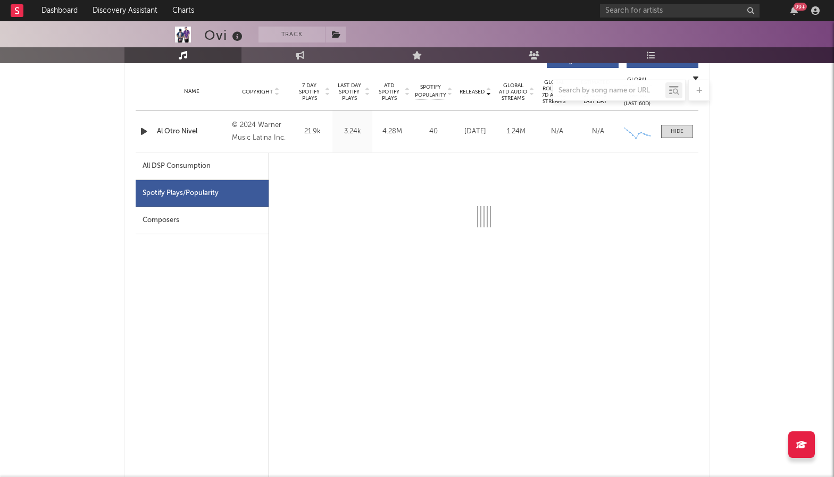
scroll to position [414, 0]
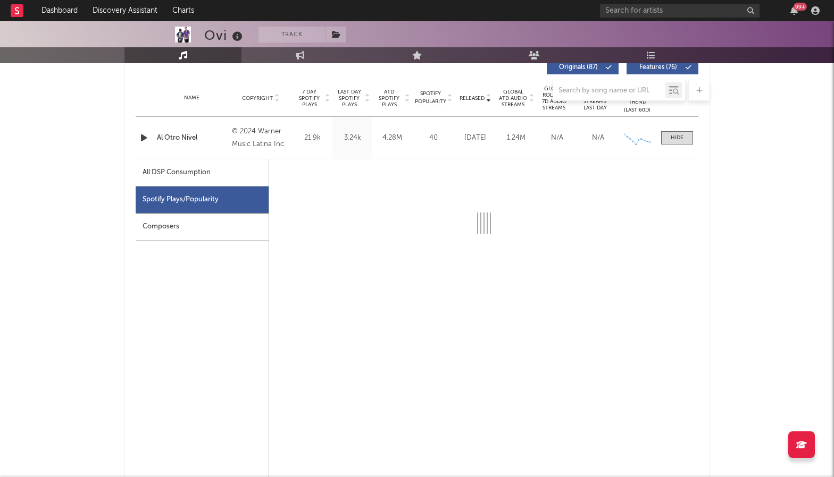
select select "6m"
select select "1w"
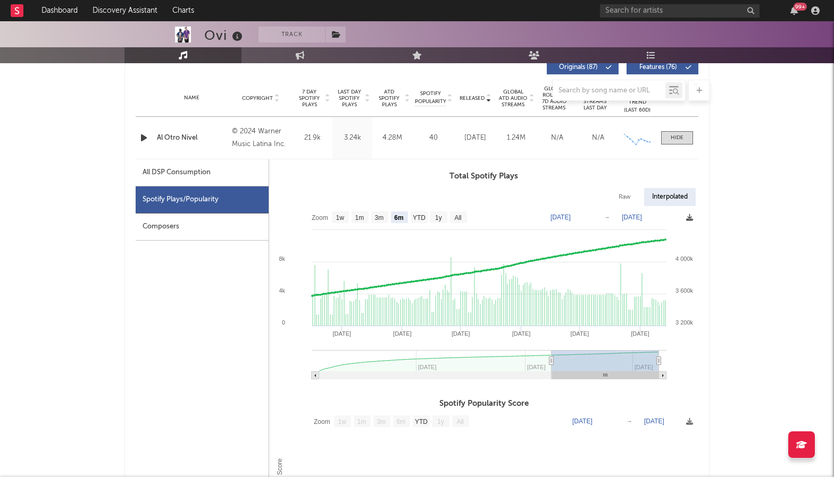
click at [691, 218] on icon at bounding box center [689, 217] width 7 height 7
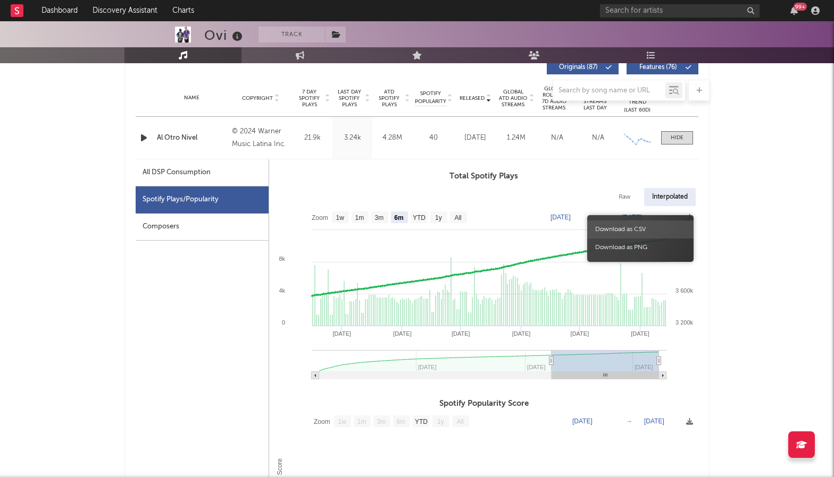
click at [666, 229] on span "Download as CSV" at bounding box center [640, 230] width 106 height 18
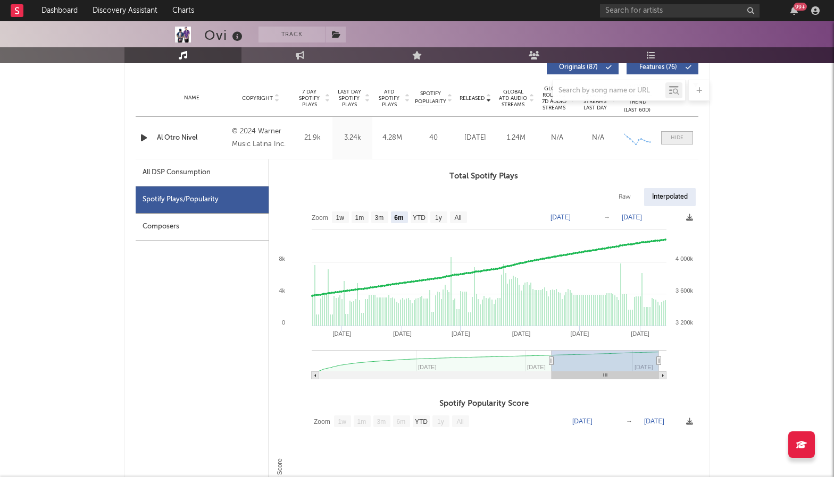
click at [683, 143] on span at bounding box center [677, 137] width 32 height 13
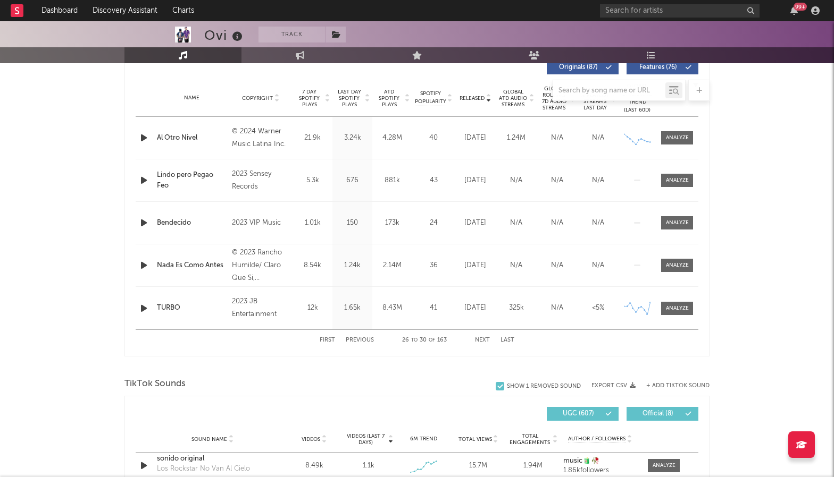
click at [359, 338] on button "Previous" at bounding box center [360, 341] width 28 height 6
click at [354, 340] on button "Previous" at bounding box center [360, 341] width 28 height 6
click at [469, 99] on div at bounding box center [416, 90] width 585 height 21
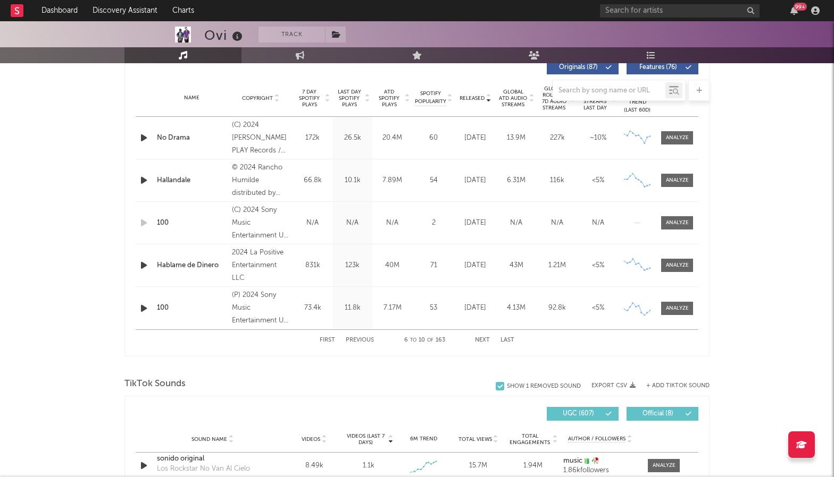
click at [477, 97] on div at bounding box center [416, 90] width 585 height 21
click at [487, 104] on div "Name Copyright Label Album Names Composer Names 7 Day Spotify Plays Last Day Sp…" at bounding box center [417, 98] width 562 height 37
click at [484, 102] on div "Released" at bounding box center [475, 98] width 36 height 8
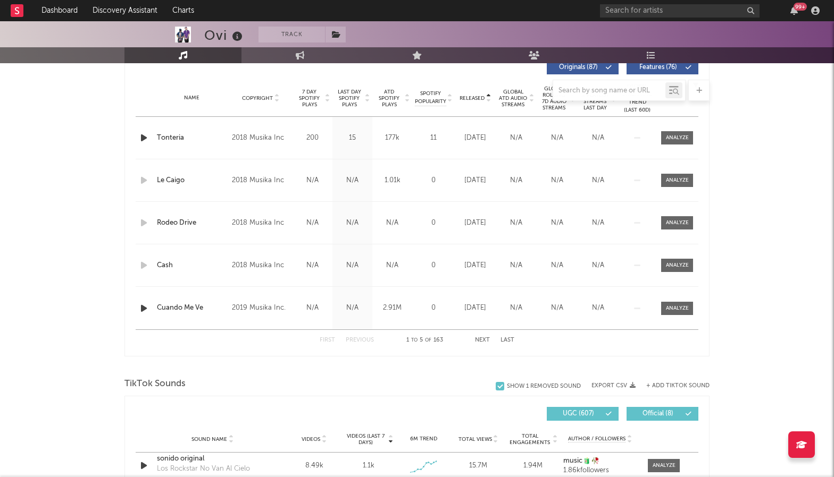
click at [476, 98] on div at bounding box center [416, 90] width 585 height 21
click at [477, 98] on div at bounding box center [416, 90] width 585 height 21
click at [491, 102] on div "Released" at bounding box center [475, 98] width 36 height 8
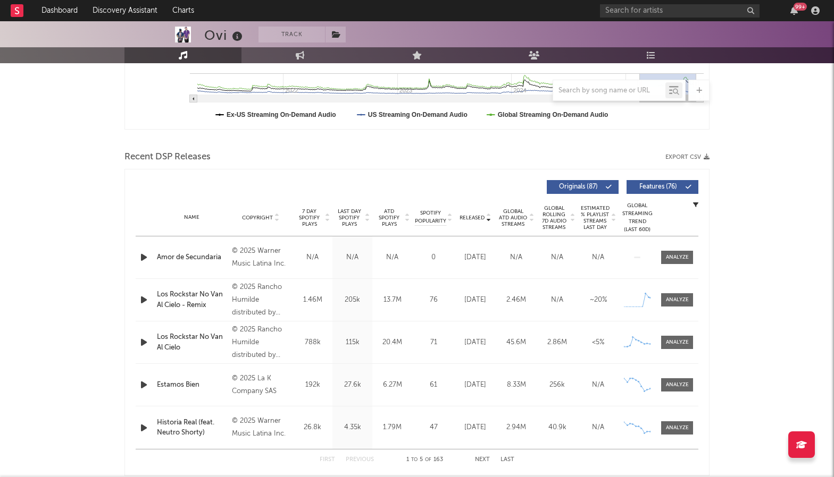
scroll to position [300, 0]
